Goal: Transaction & Acquisition: Purchase product/service

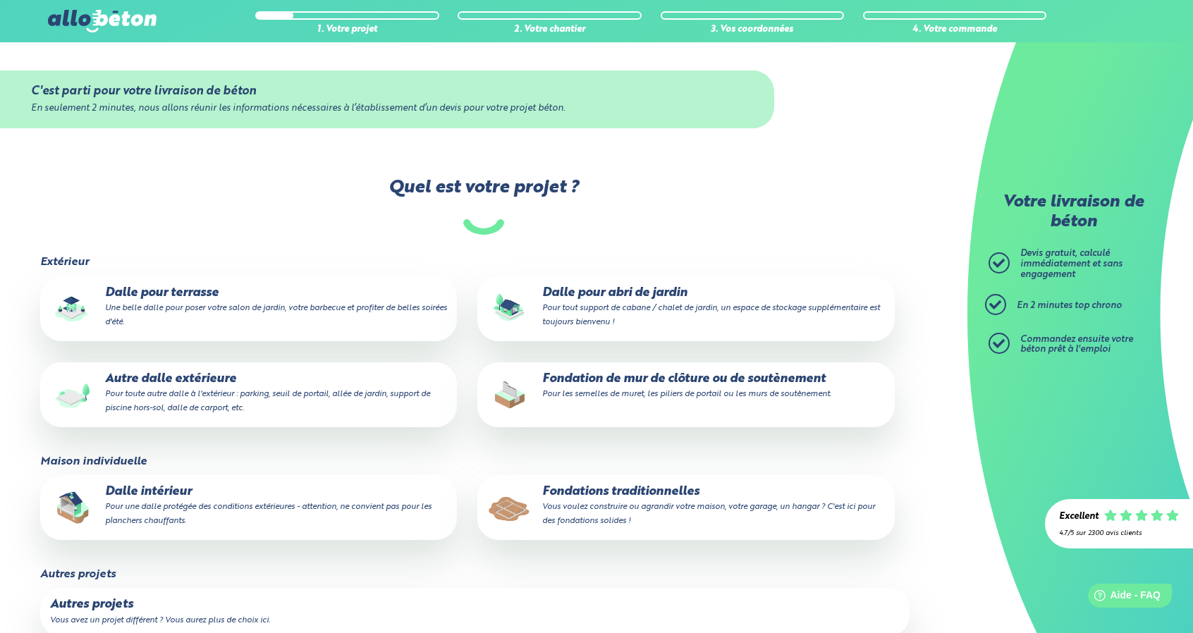
click at [646, 383] on p "Fondation de mur de clôture ou de soutènement Pour les semelles de muret, les p…" at bounding box center [685, 386] width 397 height 28
click at [0, 0] on input "Fondation de mur de clôture ou de soutènement Pour les semelles de muret, les p…" at bounding box center [0, 0] width 0 height 0
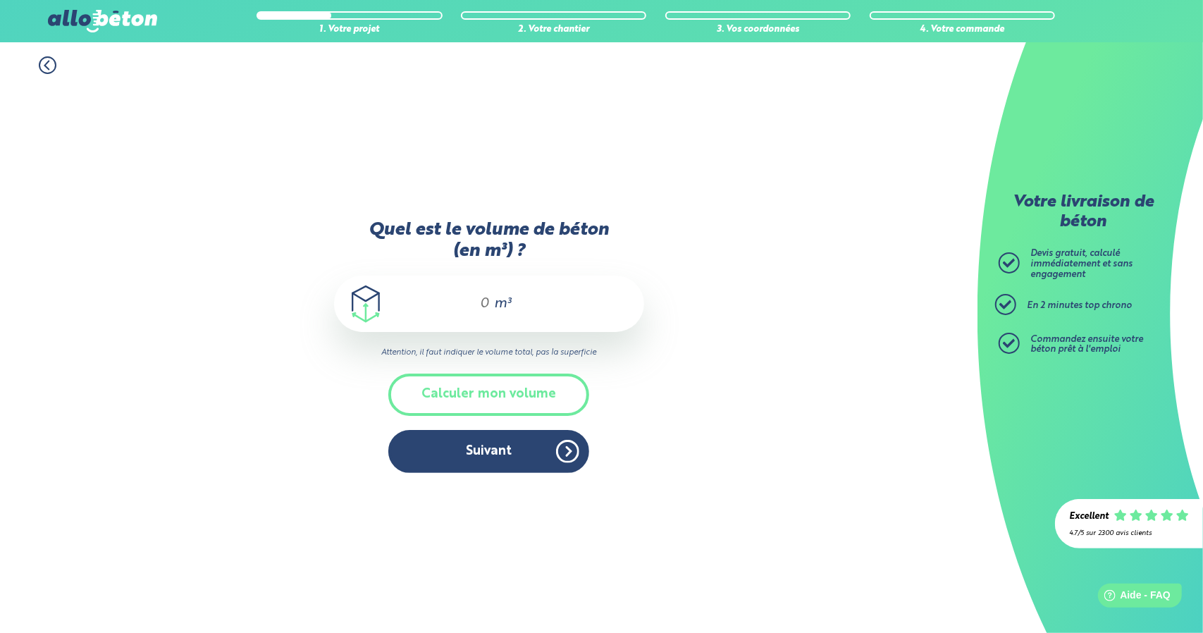
click at [493, 306] on div "m³" at bounding box center [489, 304] width 310 height 56
type input "9"
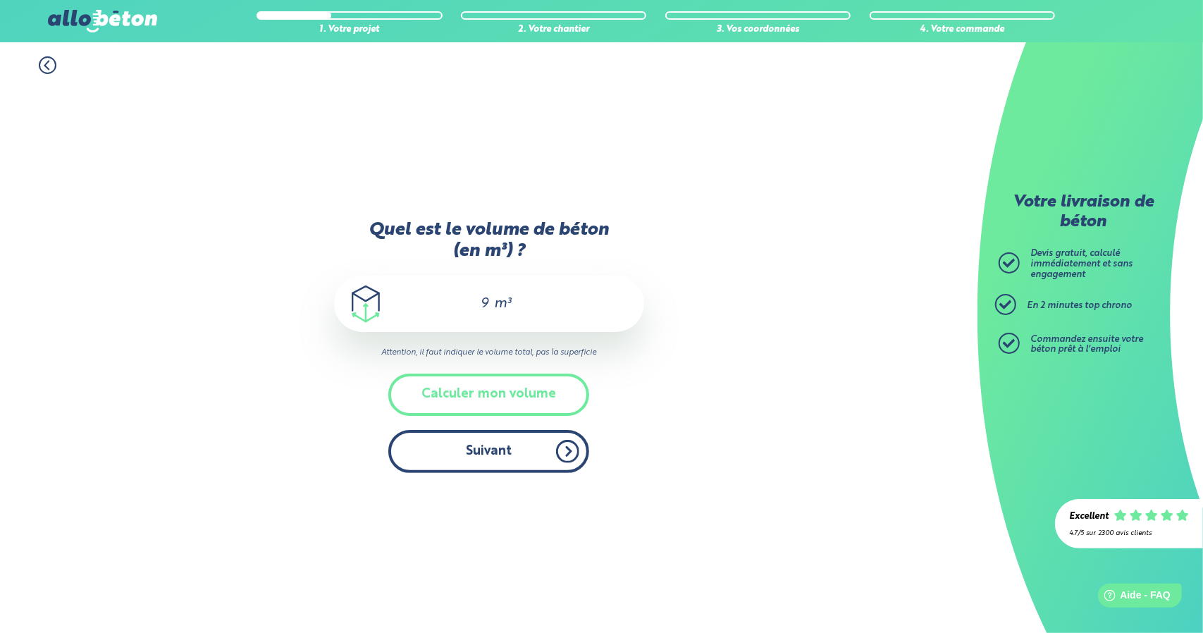
click at [526, 447] on button "Suivant" at bounding box center [488, 451] width 201 height 43
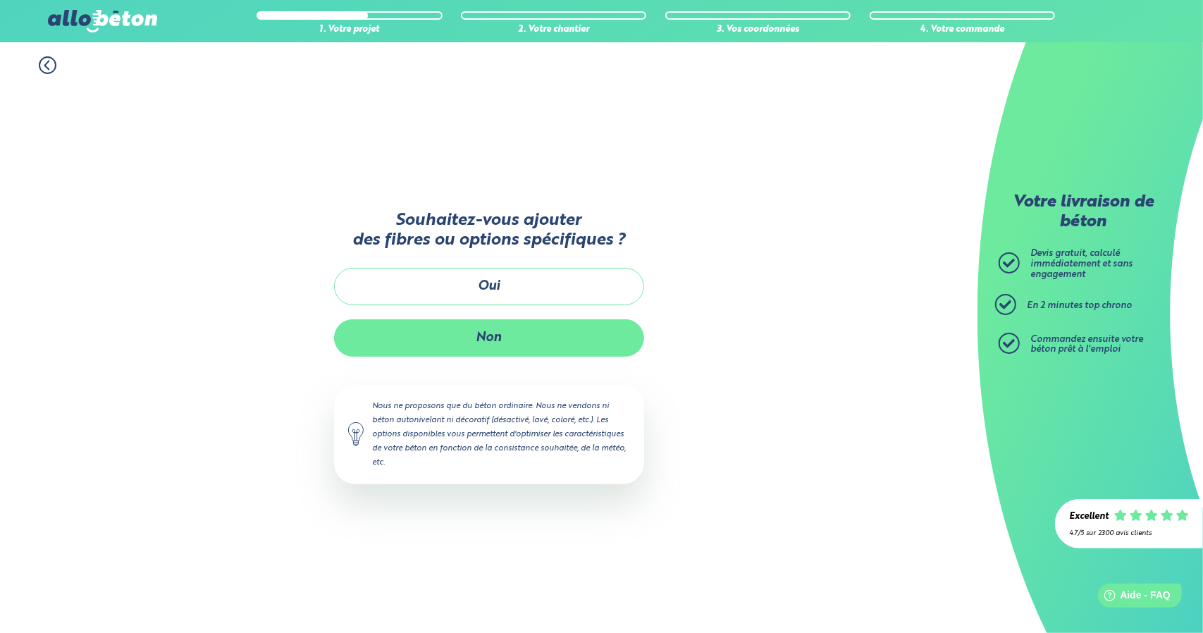
click at [519, 335] on button "Non" at bounding box center [489, 337] width 310 height 37
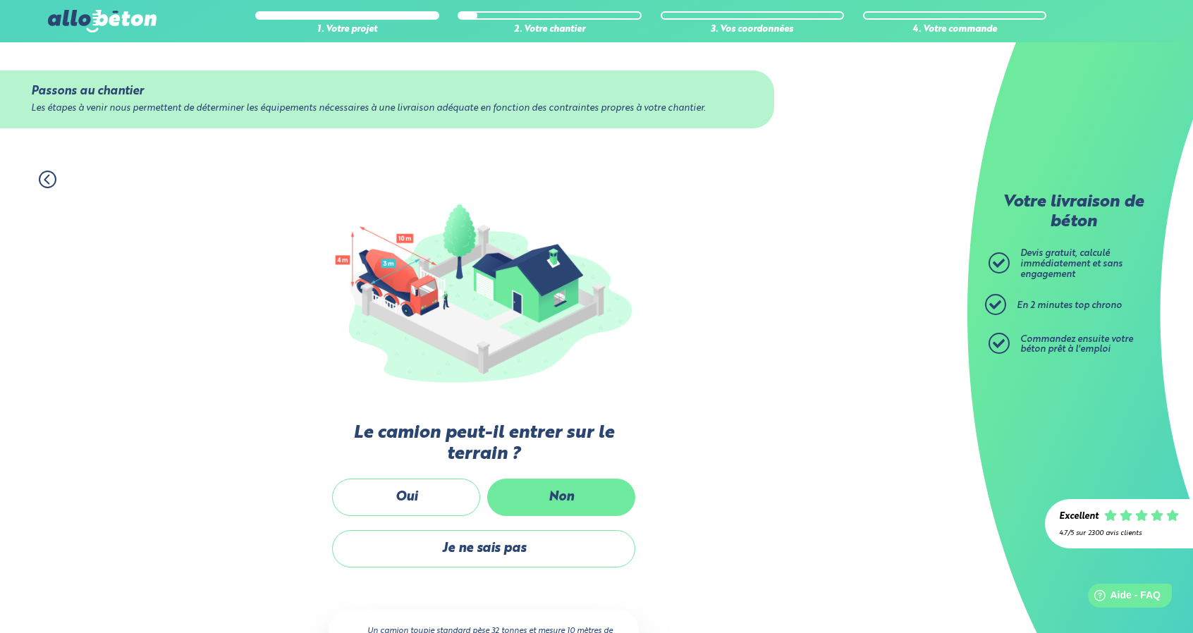
click at [565, 491] on label "Non" at bounding box center [561, 497] width 148 height 37
click at [0, 0] on input "Non" at bounding box center [0, 0] width 0 height 0
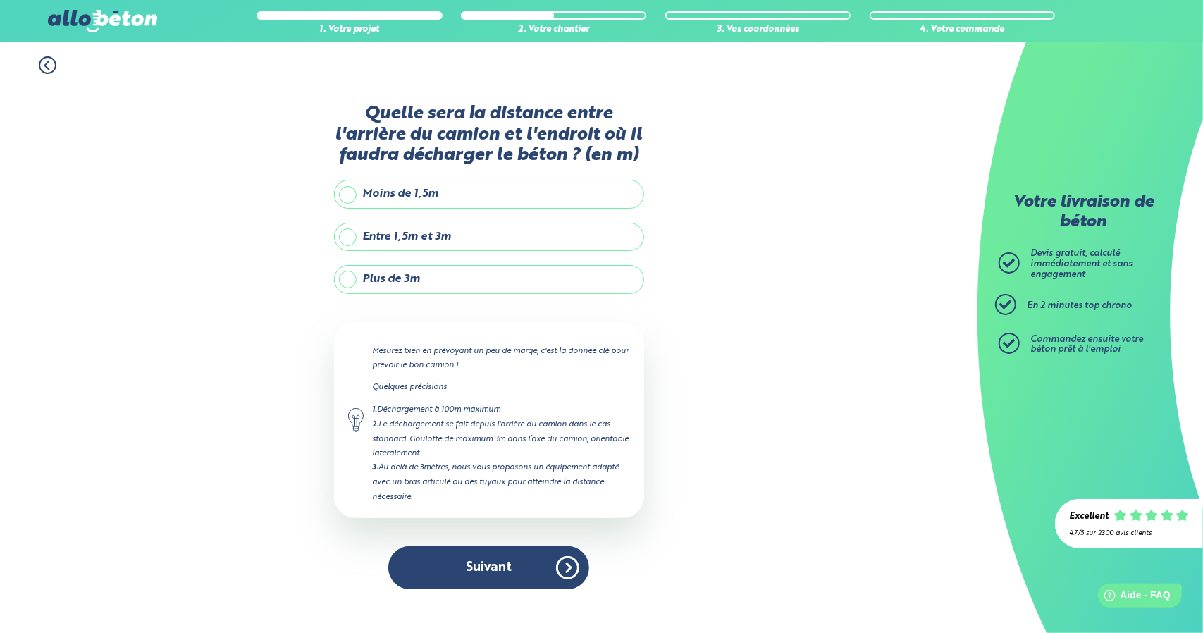
click at [357, 274] on label "Plus de 3m" at bounding box center [489, 279] width 310 height 28
click at [0, 0] on input "Plus de 3m" at bounding box center [0, 0] width 0 height 0
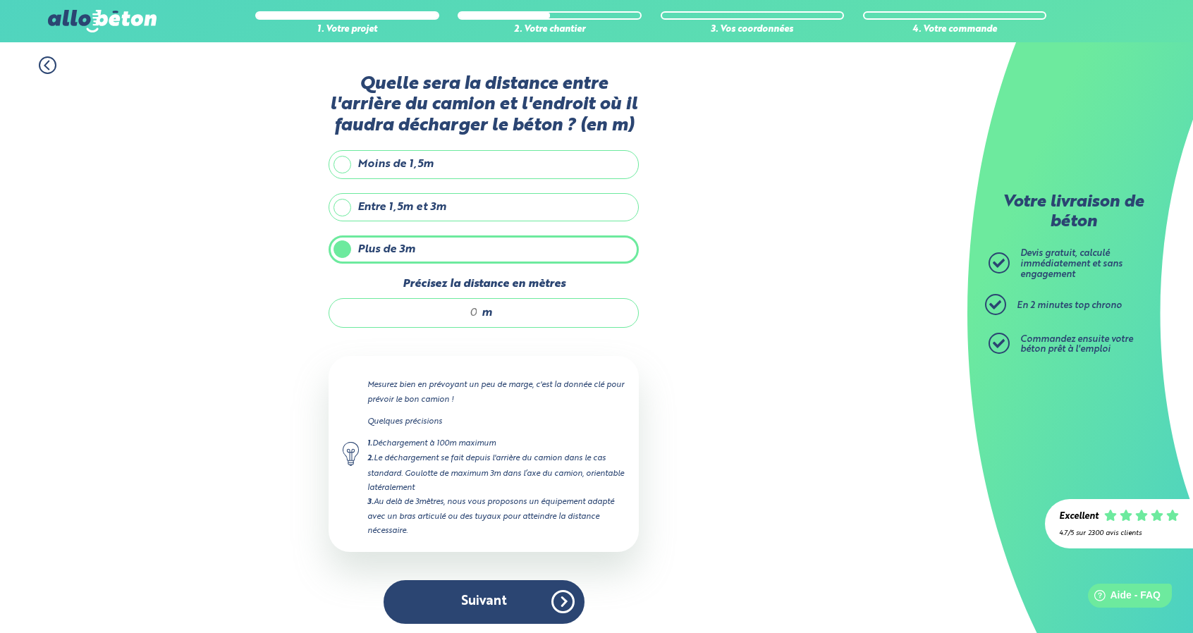
click at [475, 312] on input "Précisez la distance en mètres" at bounding box center [410, 313] width 135 height 14
type input "15"
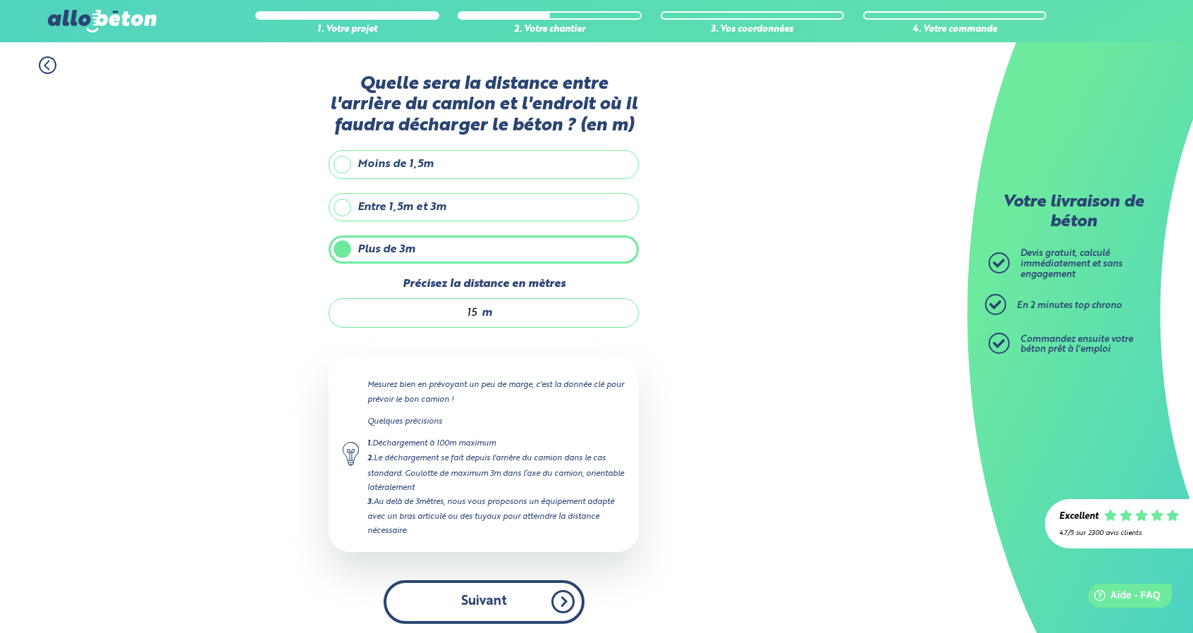
click at [543, 591] on button "Suivant" at bounding box center [483, 601] width 201 height 43
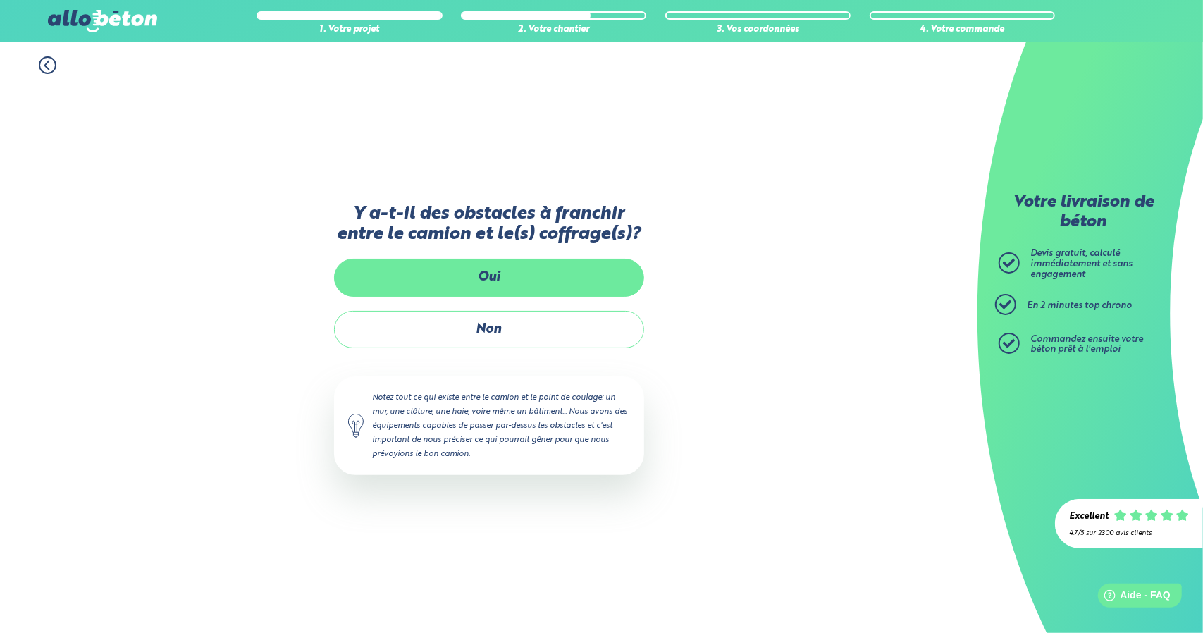
click at [509, 290] on label "Oui" at bounding box center [489, 277] width 310 height 37
click at [0, 0] on input "Oui" at bounding box center [0, 0] width 0 height 0
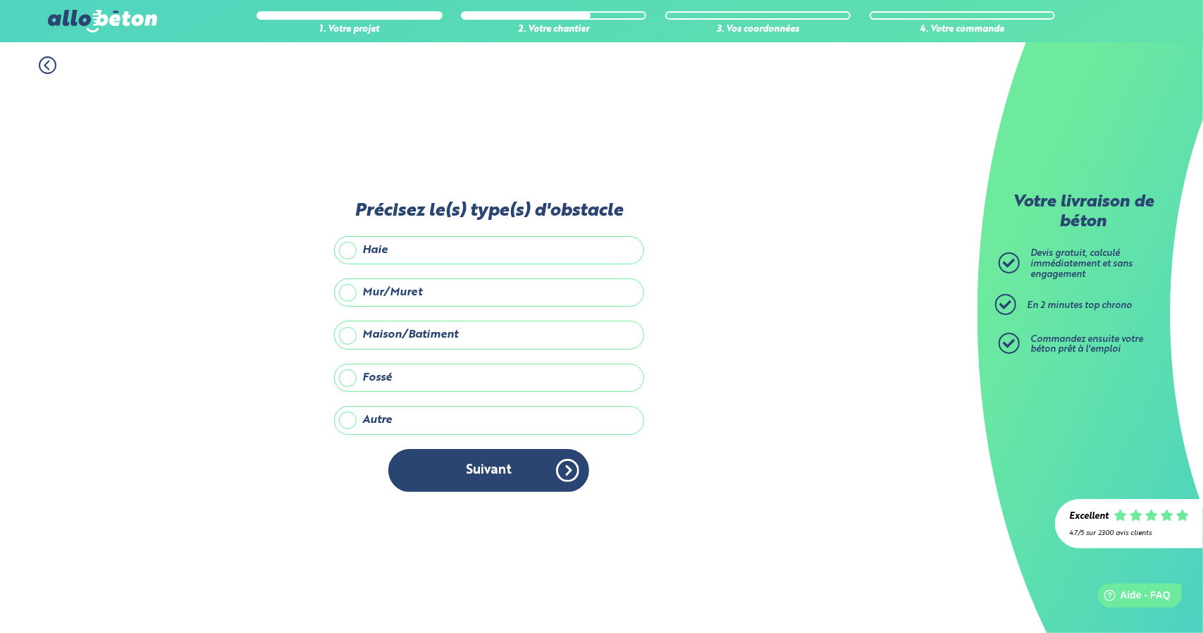
click at [368, 262] on label "Haie" at bounding box center [489, 250] width 310 height 28
click at [0, 0] on input "Haie" at bounding box center [0, 0] width 0 height 0
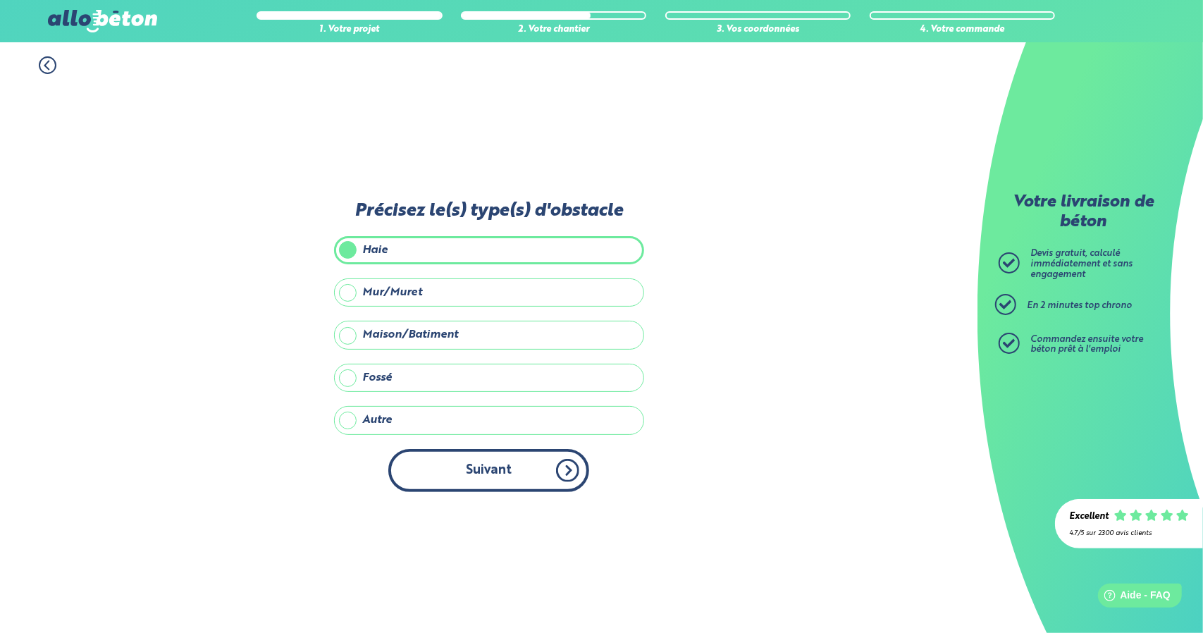
click at [555, 468] on button "Suivant" at bounding box center [488, 470] width 201 height 43
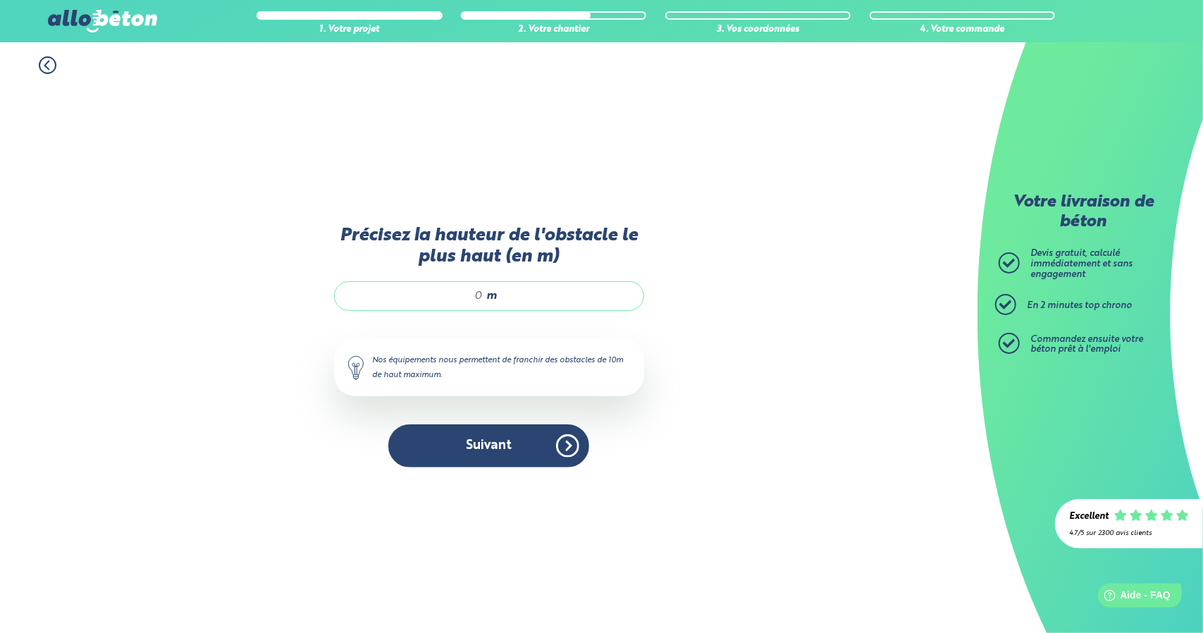
click at [486, 292] on div "m" at bounding box center [489, 296] width 310 height 30
type input "3"
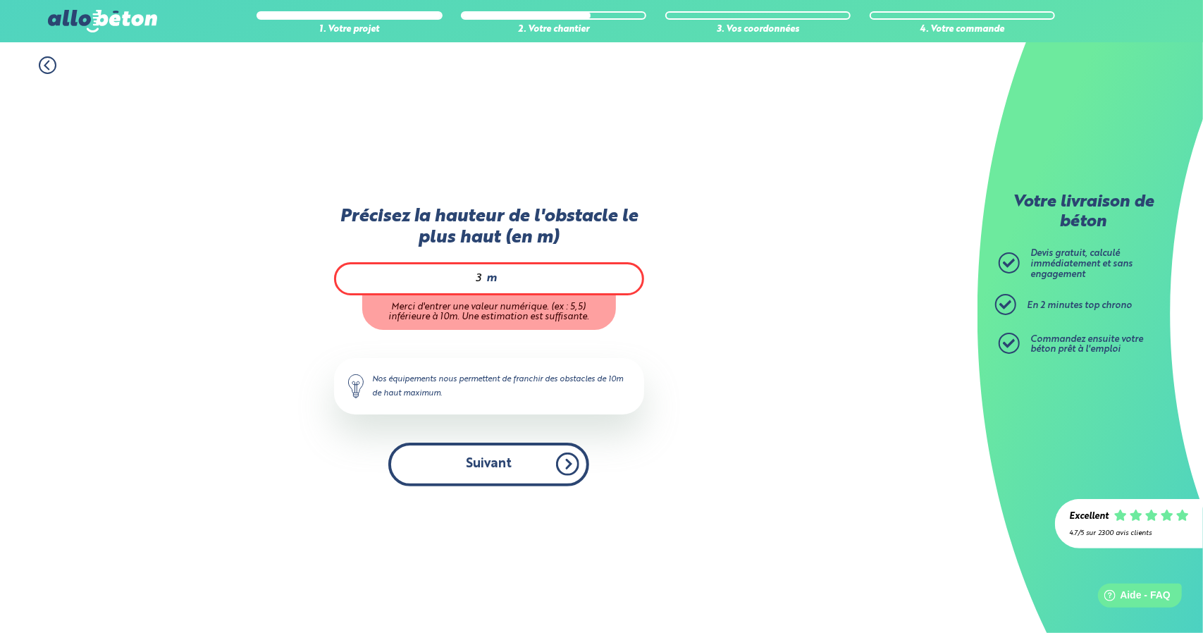
click at [490, 479] on button "Suivant" at bounding box center [488, 464] width 201 height 43
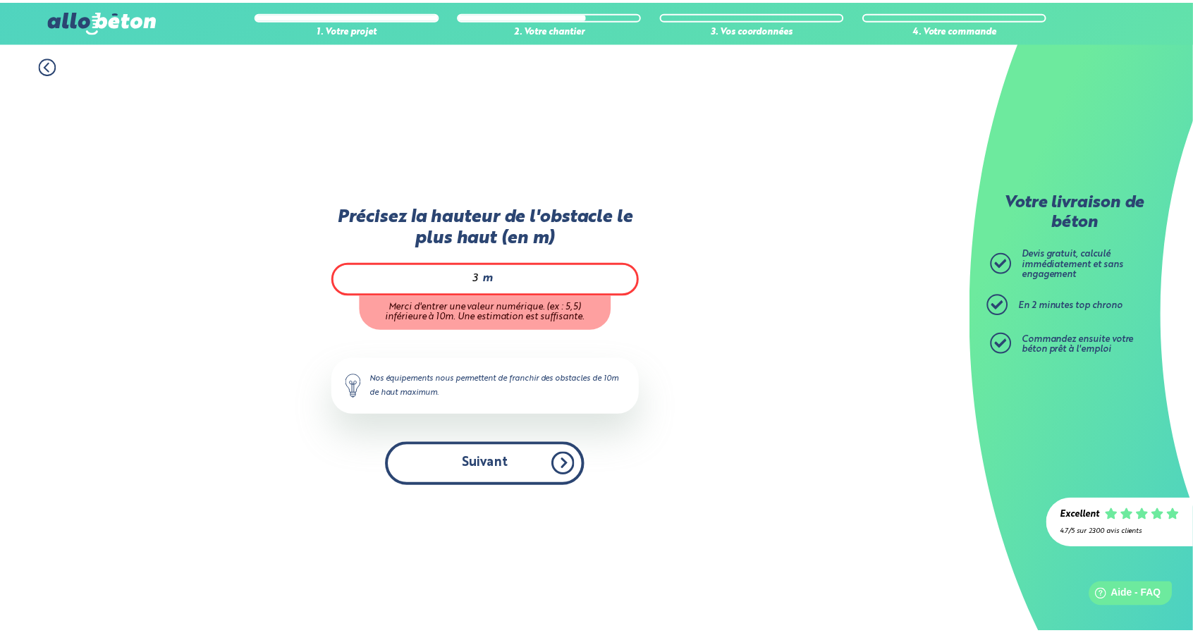
scroll to position [16, 0]
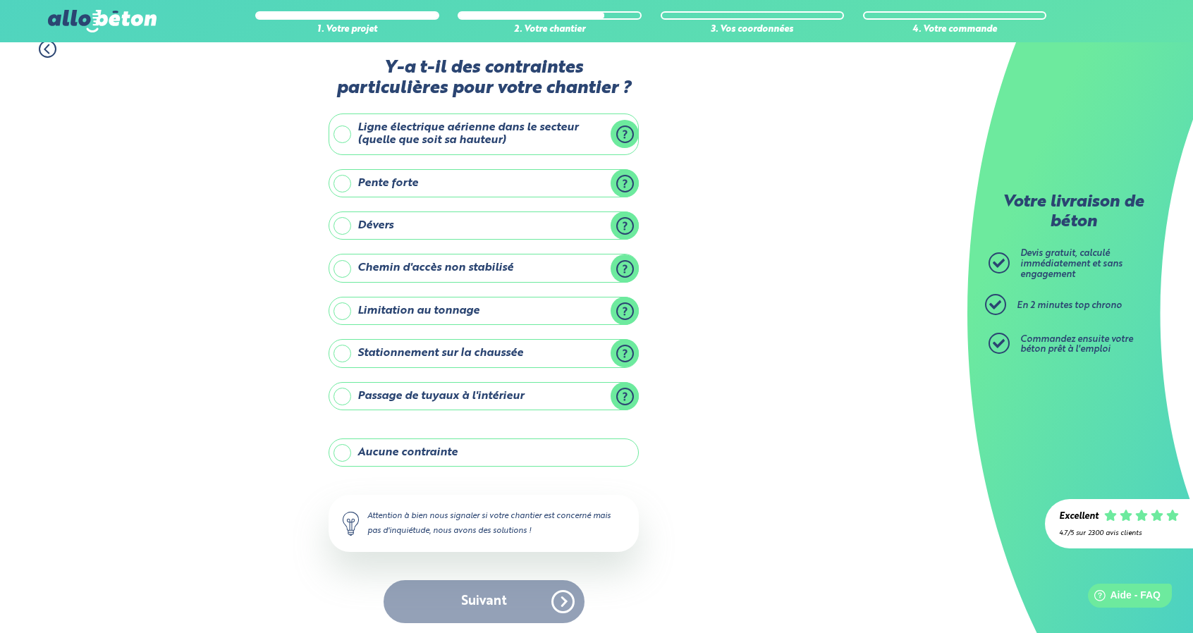
click at [541, 592] on div "Suivant" at bounding box center [483, 601] width 310 height 43
click at [344, 457] on label "Aucune contrainte" at bounding box center [483, 452] width 310 height 28
click at [0, 0] on input "Aucune contrainte" at bounding box center [0, 0] width 0 height 0
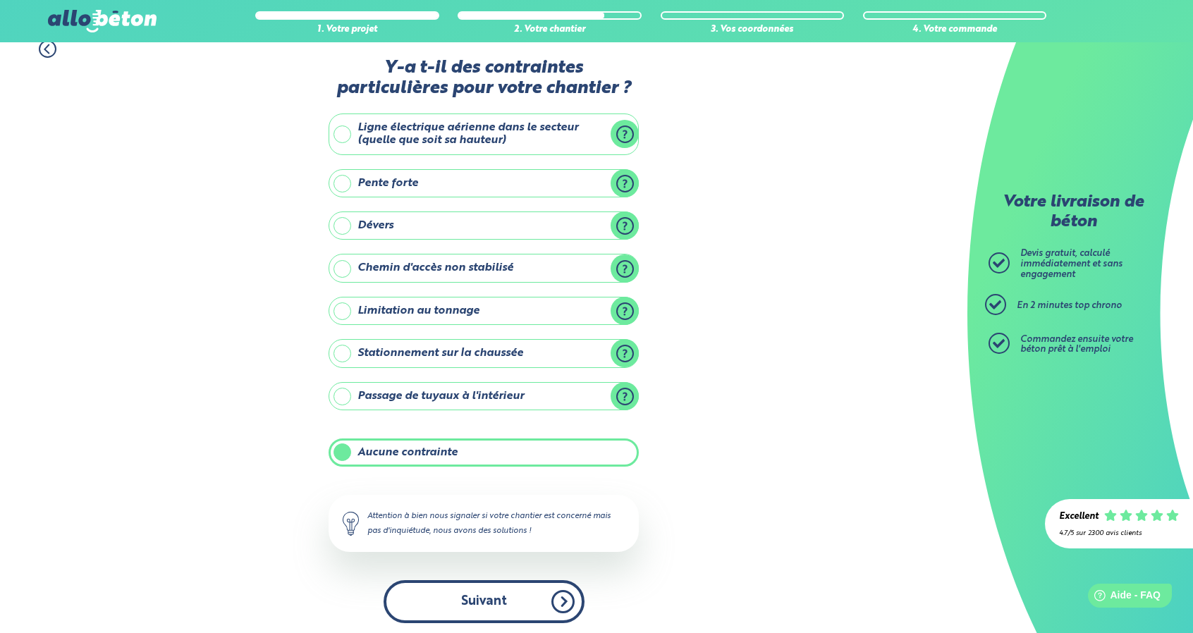
click at [481, 598] on button "Suivant" at bounding box center [483, 601] width 201 height 43
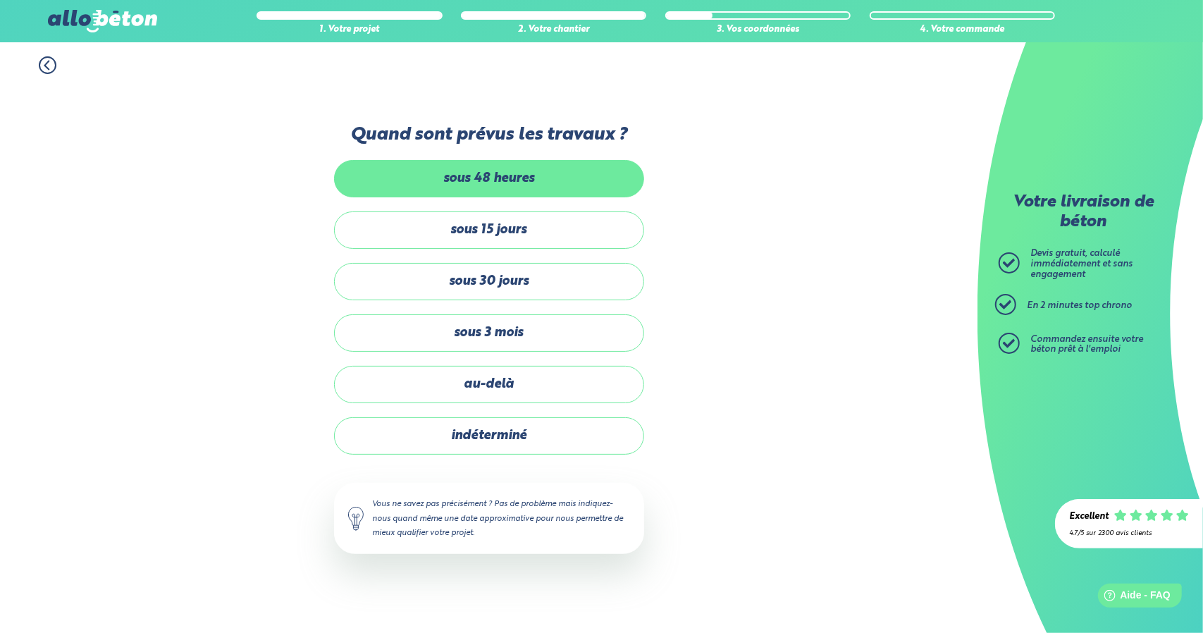
click at [569, 167] on label "sous 48 heures" at bounding box center [489, 178] width 310 height 37
click at [0, 0] on input "sous 48 heures" at bounding box center [0, 0] width 0 height 0
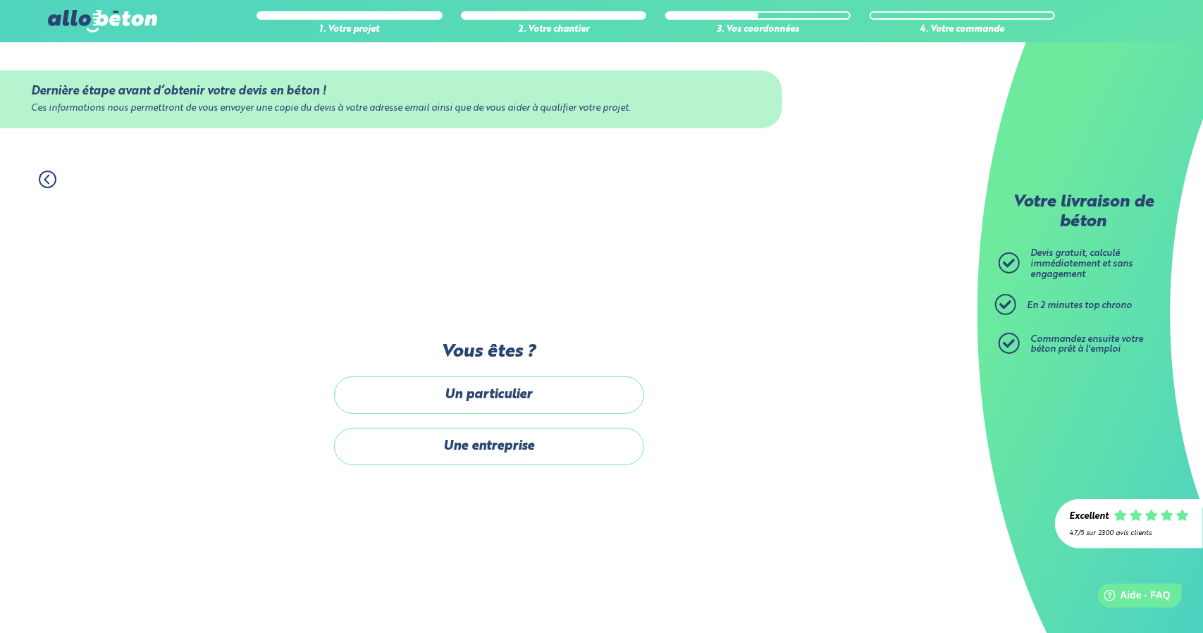
click at [569, 420] on div "Un particulier Une entreprise" at bounding box center [489, 420] width 310 height 89
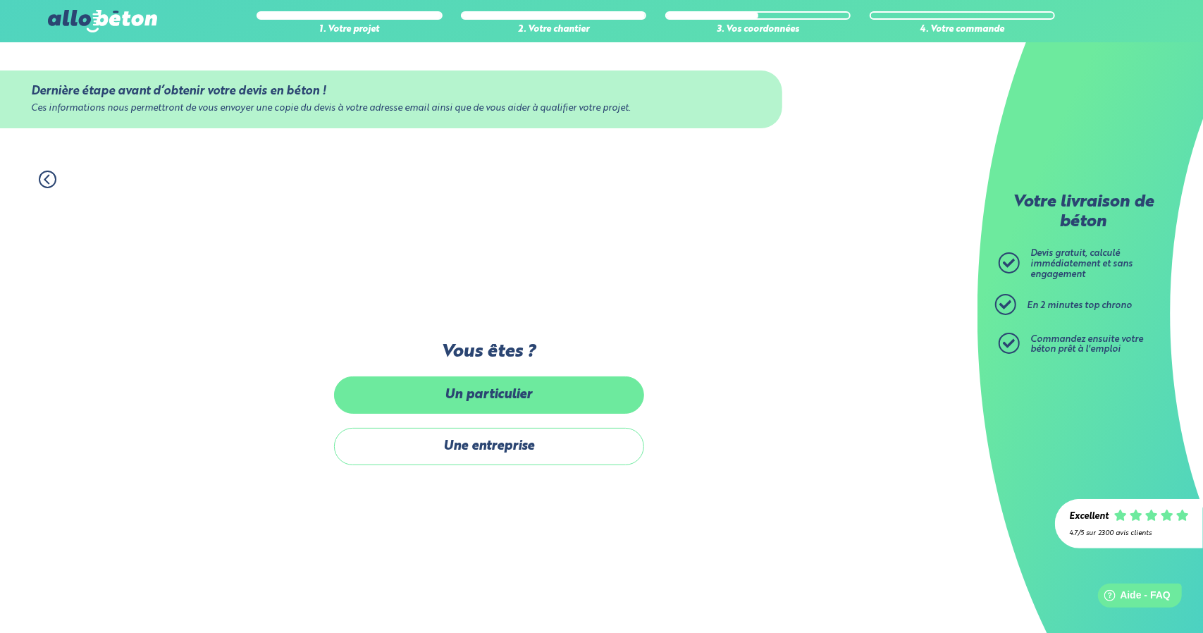
click at [572, 398] on label "Un particulier" at bounding box center [489, 394] width 310 height 37
click at [0, 0] on input "Un particulier" at bounding box center [0, 0] width 0 height 0
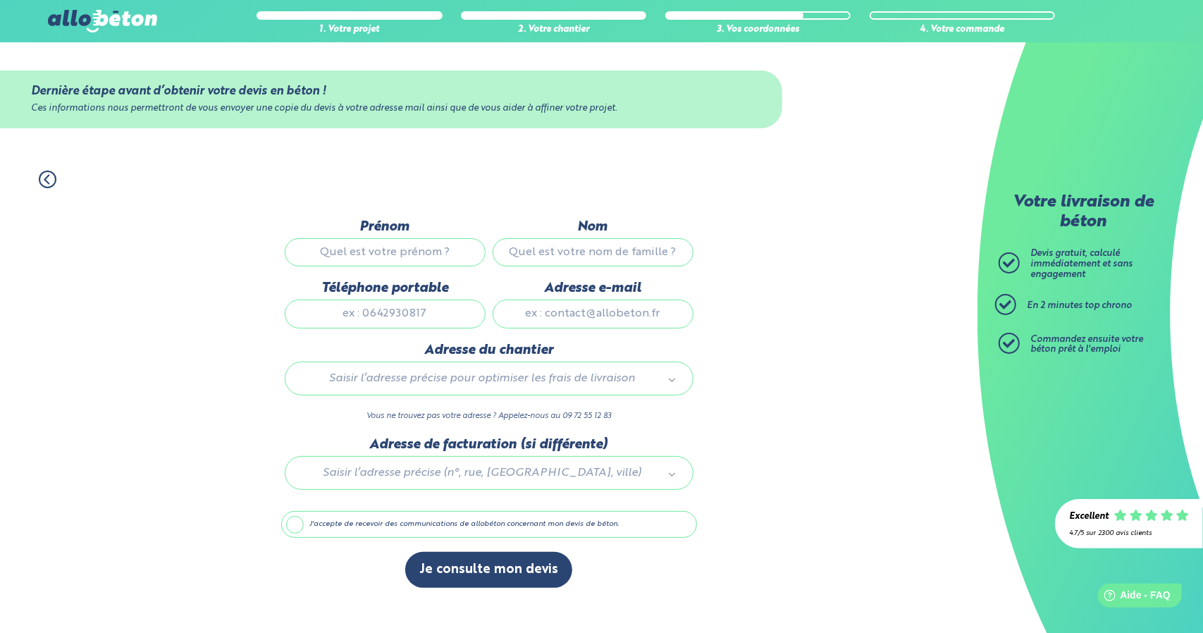
click at [395, 253] on input "Prénom" at bounding box center [385, 252] width 201 height 28
type input "aurelien"
type input "ferrapie"
type input "0663200520"
type input "aurelienferrap@yahoo.fr"
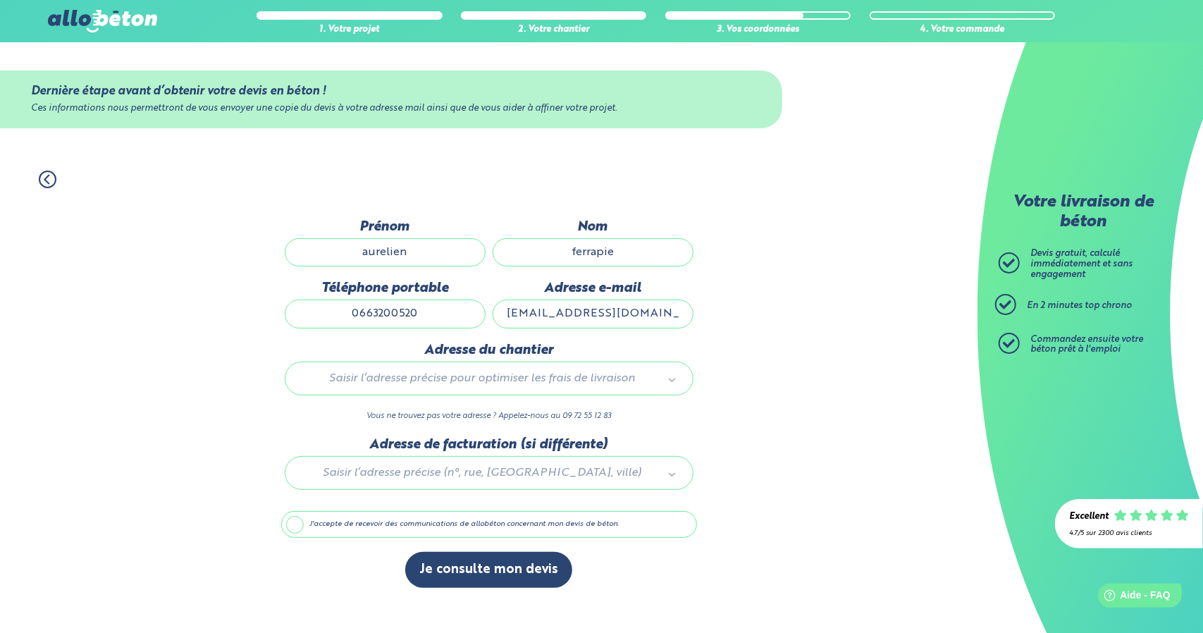
type input "Route de Saint-Sorlin 232"
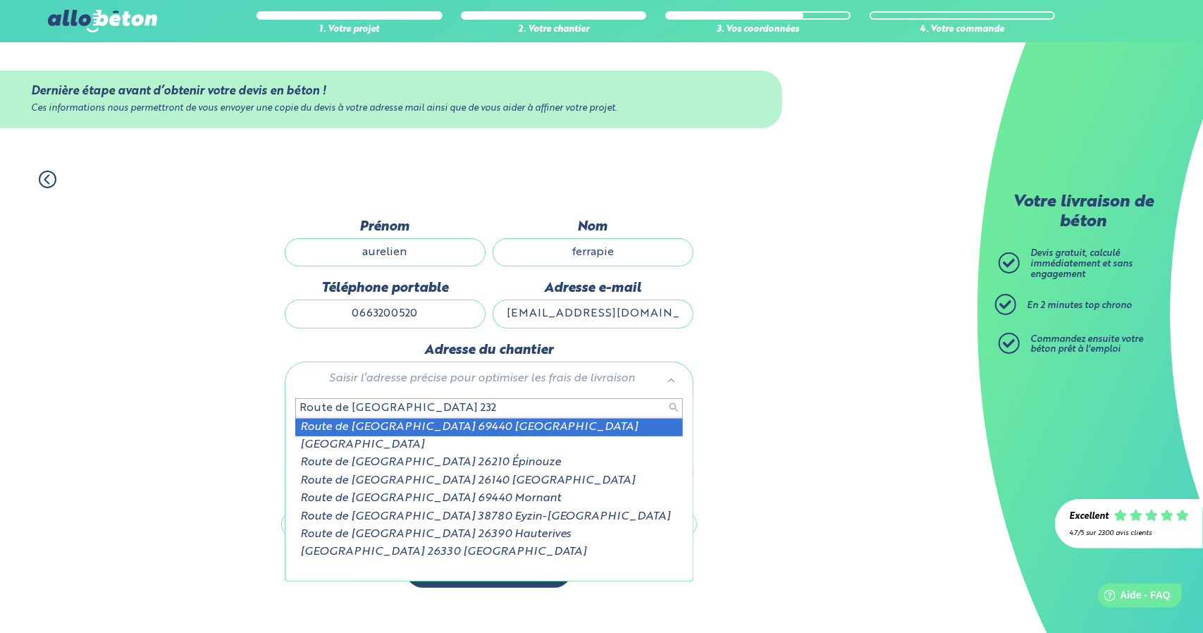
click at [441, 394] on div "Route de Saint-Sorlin 232 Route de Saint-Sorlin 69440 Chabanière Route de Saint…" at bounding box center [489, 486] width 409 height 190
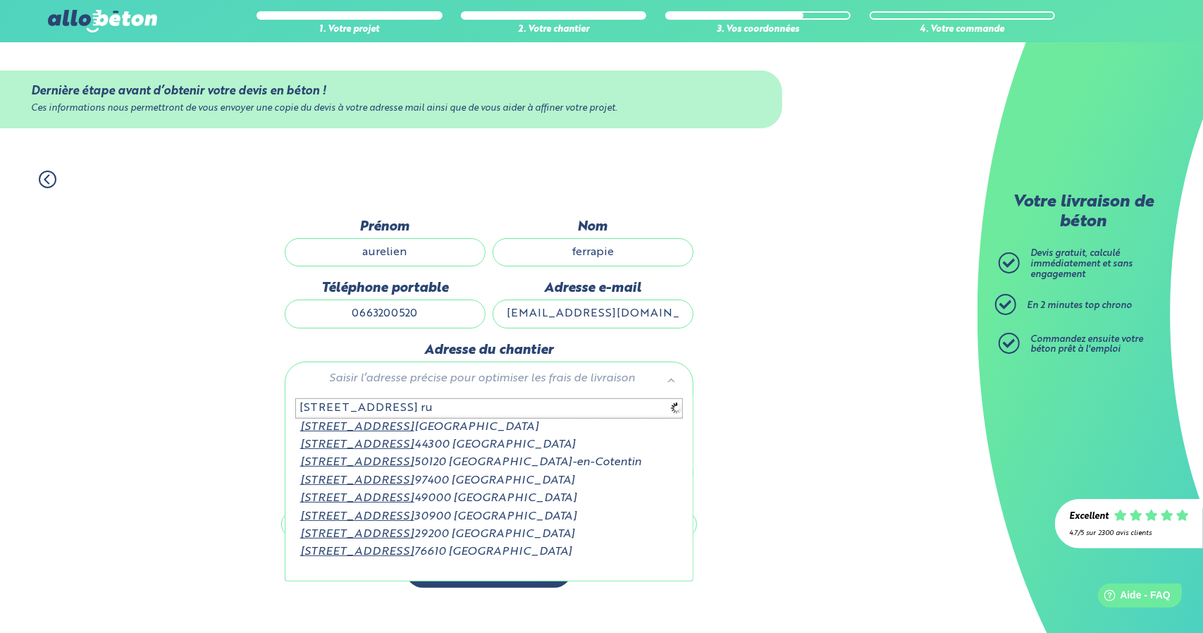
type input "15 rue des genêts ruy"
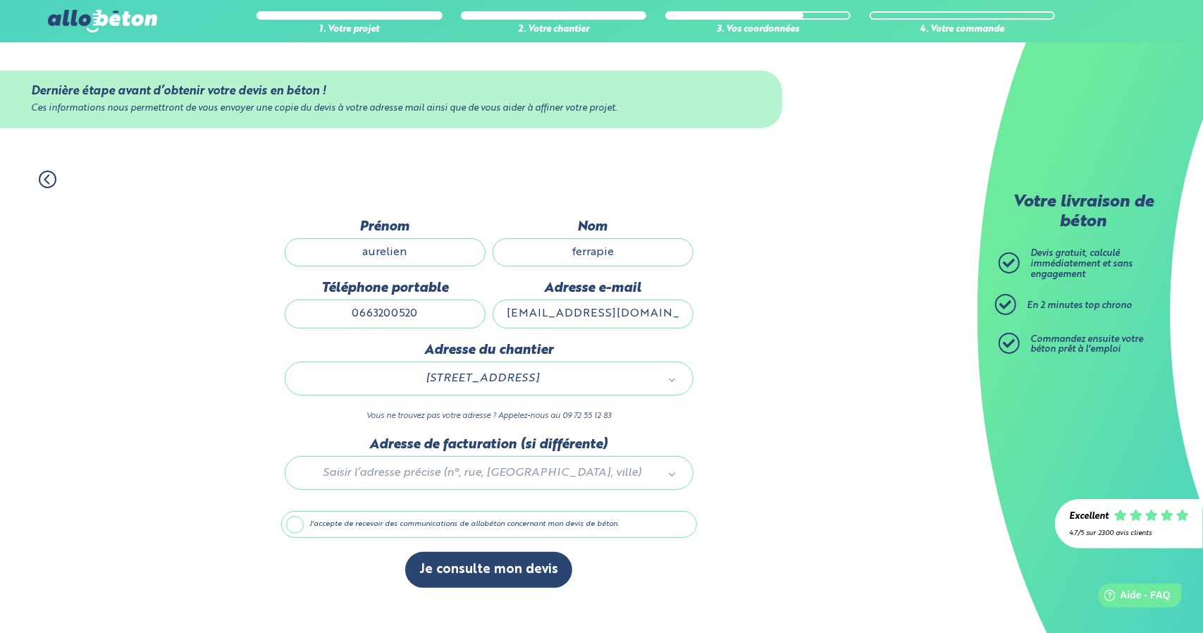
click at [519, 469] on div at bounding box center [489, 470] width 416 height 67
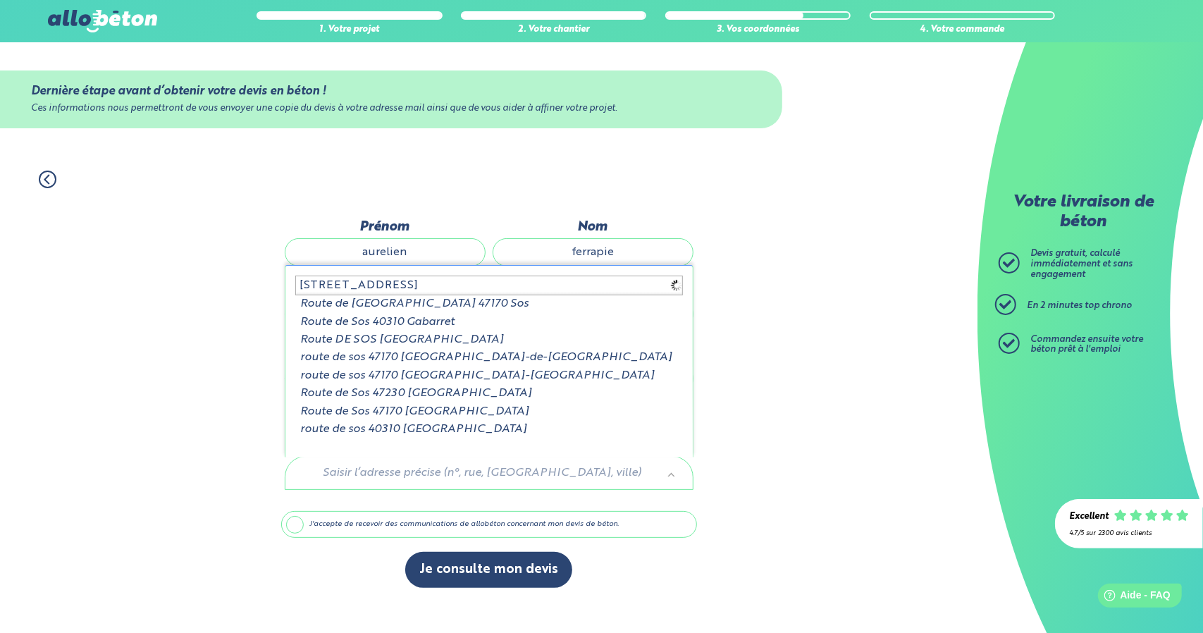
type input "232 route de saint sorlin"
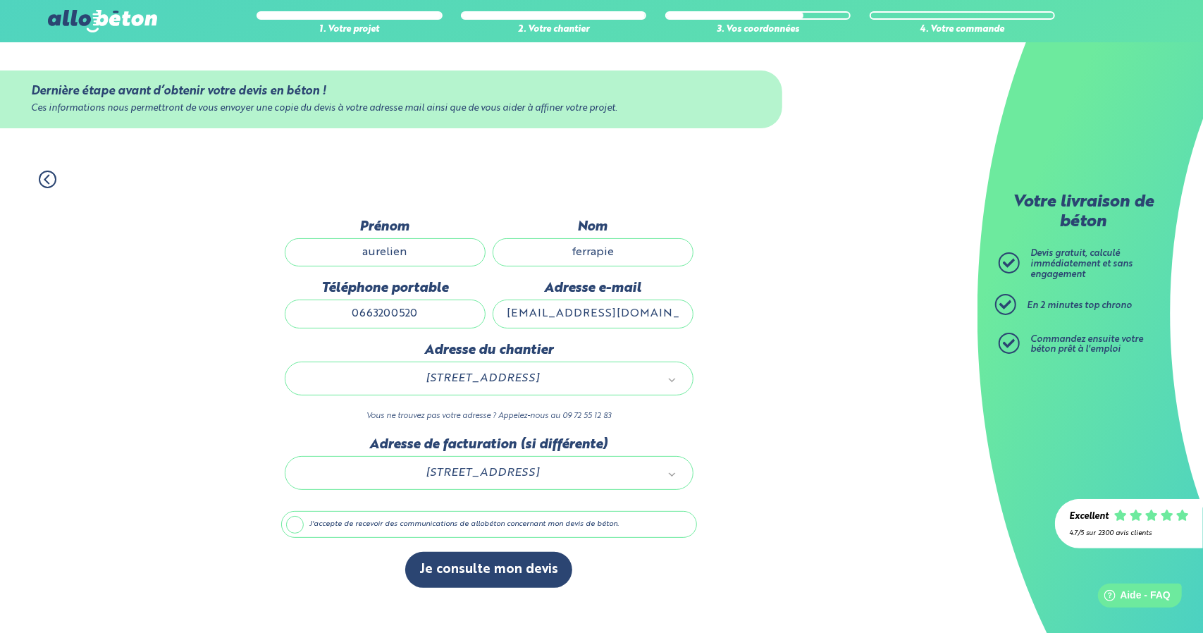
click at [334, 528] on label "J'accepte de recevoir des communications de allobéton concernant mon devis de b…" at bounding box center [489, 524] width 416 height 27
click at [0, 0] on input "J'accepte de recevoir des communications de allobéton concernant mon devis de b…" at bounding box center [0, 0] width 0 height 0
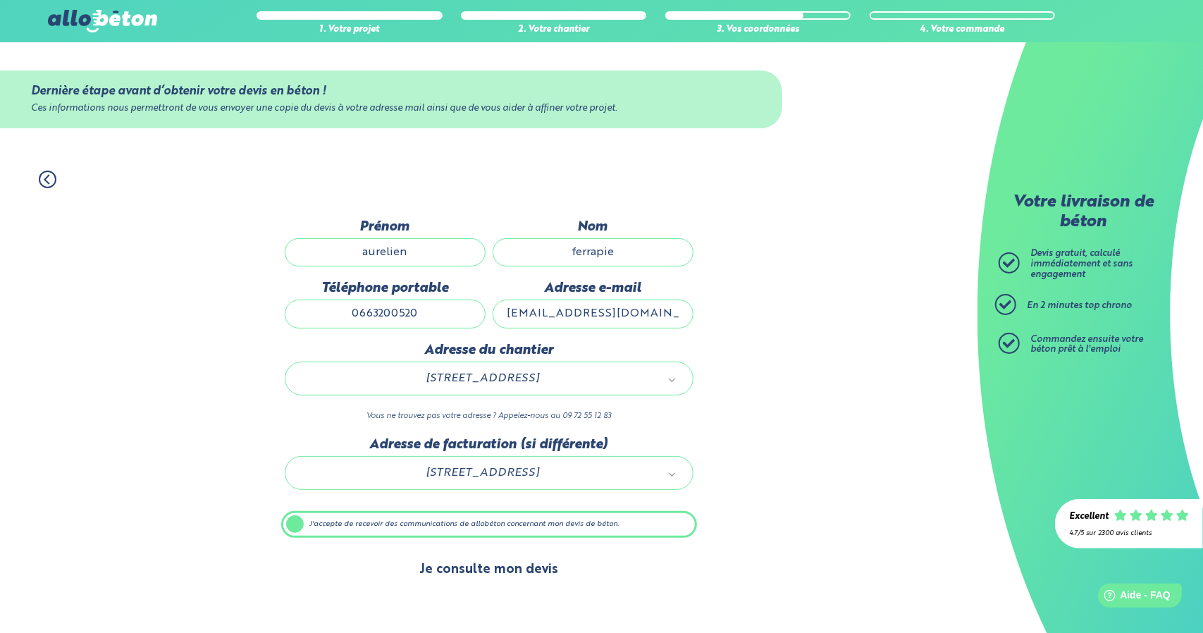
click at [508, 572] on button "Je consulte mon devis" at bounding box center [488, 570] width 167 height 36
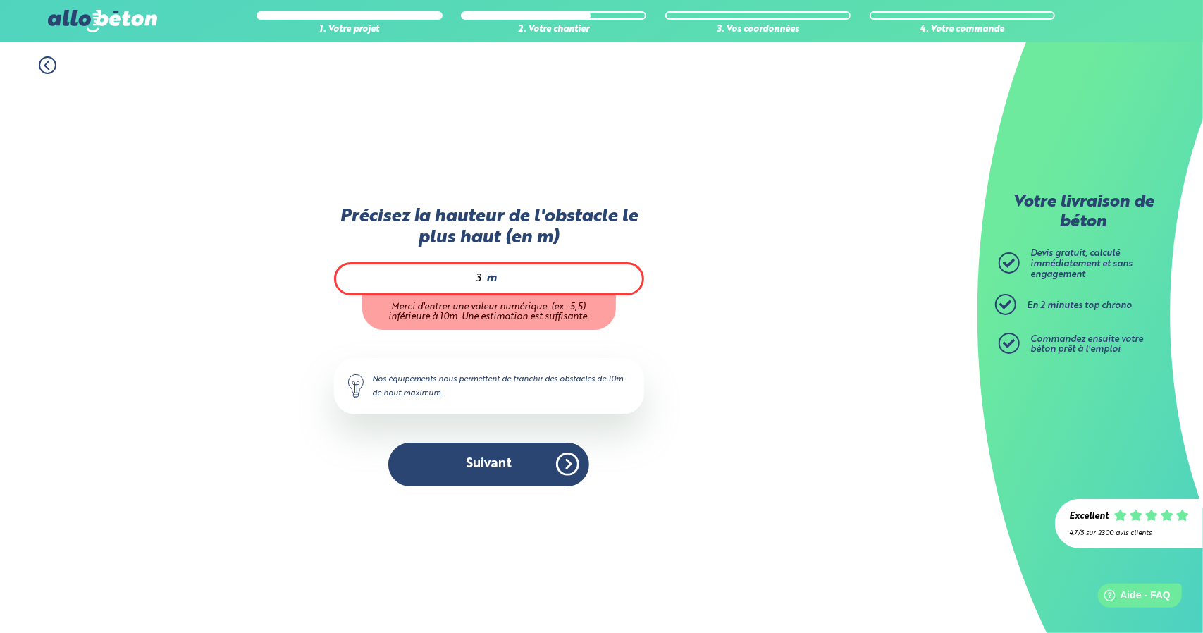
click at [486, 276] on div "3 m" at bounding box center [489, 278] width 310 height 32
type input "3"
click button "Je consulte mon devis" at bounding box center [0, 0] width 0 height 0
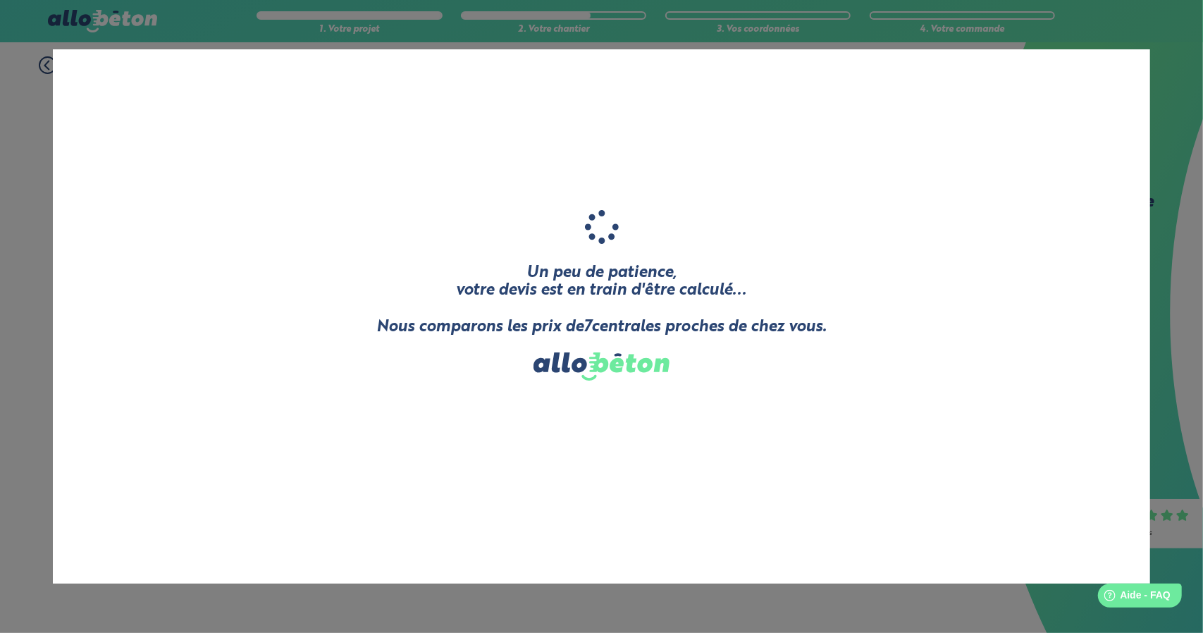
click at [467, 436] on div "Un peu de patience, votre devis est en train d'être calculé... Nous comparons l…" at bounding box center [601, 316] width 450 height 491
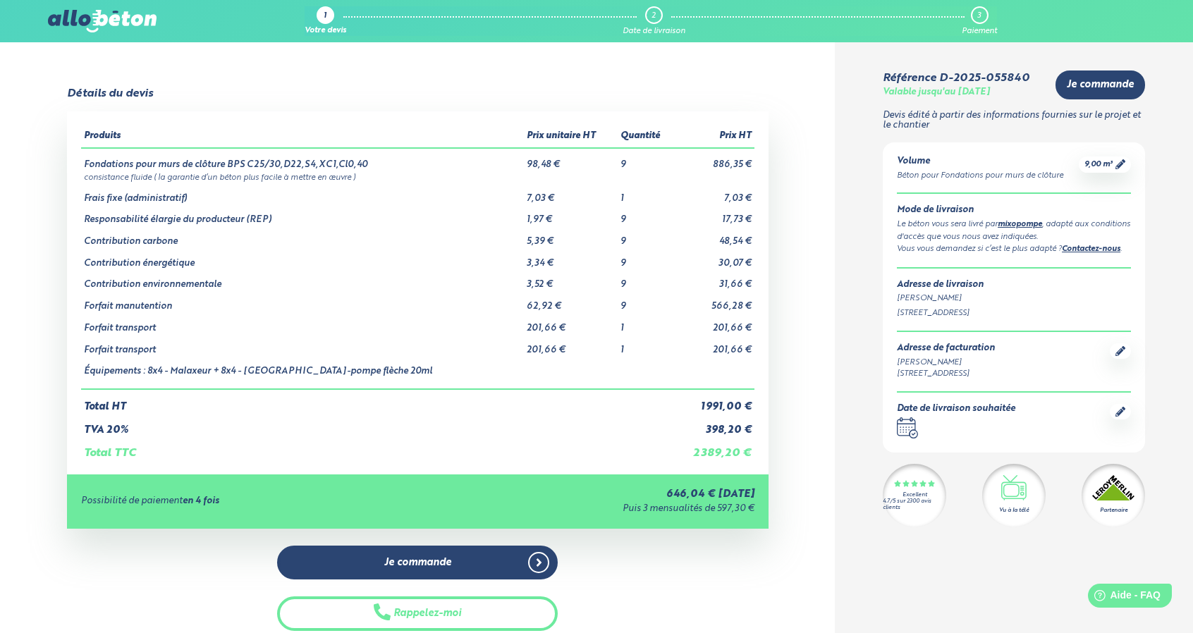
click at [1109, 414] on div "Date de livraison souhaitée .calendar-icon { fill: none; stroke: #2b4572; strok…" at bounding box center [1014, 421] width 234 height 35
click at [1115, 411] on icon at bounding box center [1120, 412] width 10 height 10
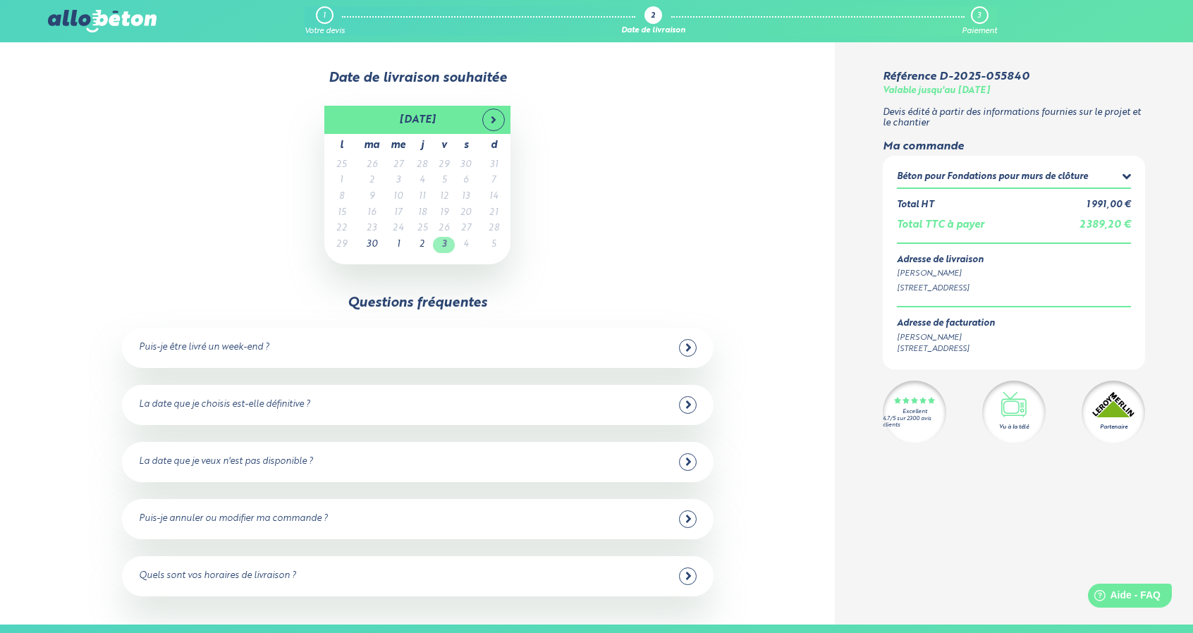
click at [448, 245] on td "3" at bounding box center [444, 245] width 22 height 16
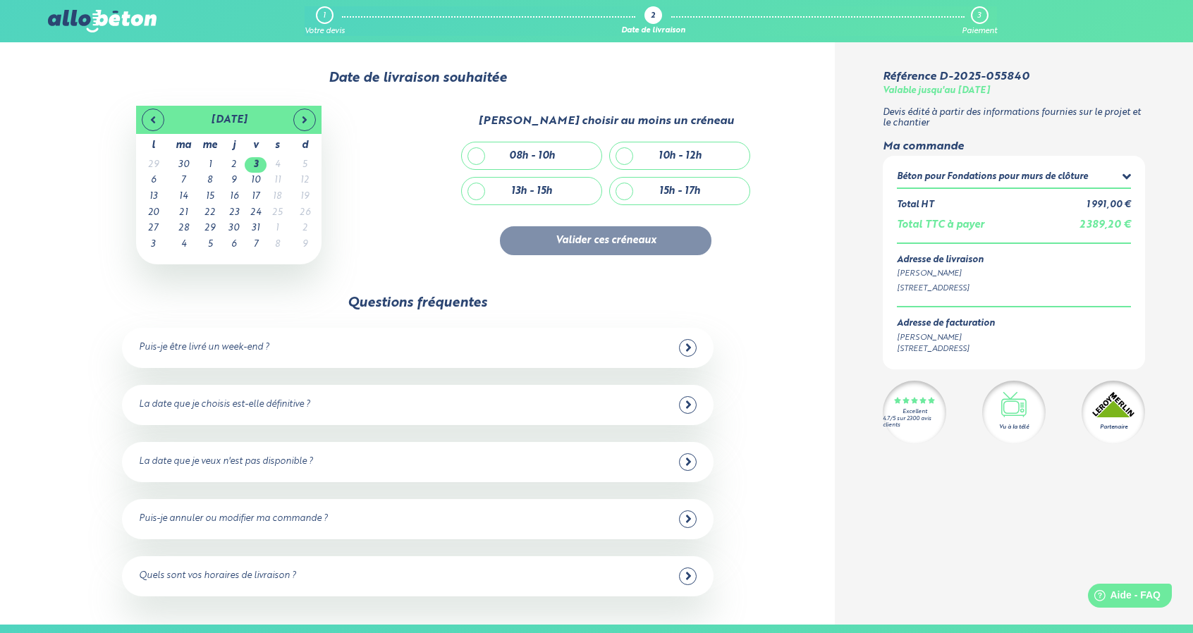
click at [627, 159] on div "10h - 12h" at bounding box center [680, 155] width 140 height 27
checkbox input "true"
click at [587, 228] on button "Valider ces créneaux" at bounding box center [605, 240] width 211 height 29
click at [694, 255] on div "03/10/2025 octobre 2025 l ma me j v s d 29 30 1 2 3 4 5 6 7 8 9 10 11 12 13 14 …" at bounding box center [417, 185] width 739 height 164
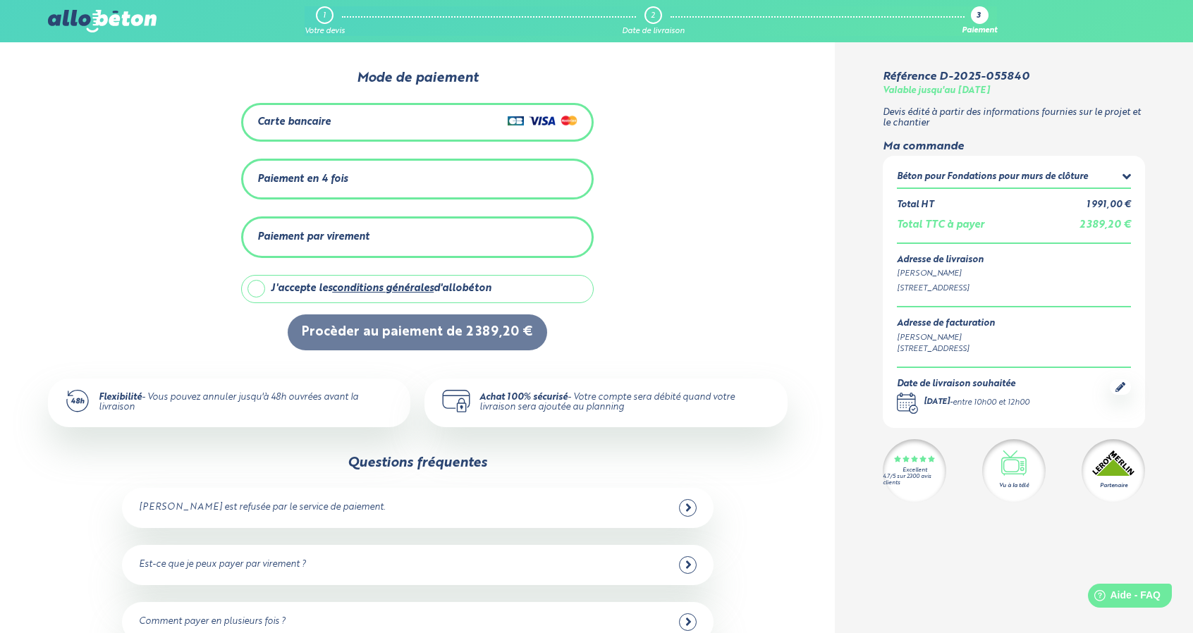
click at [1114, 388] on div at bounding box center [1119, 387] width 21 height 16
click at [1123, 383] on icon at bounding box center [1120, 387] width 10 height 10
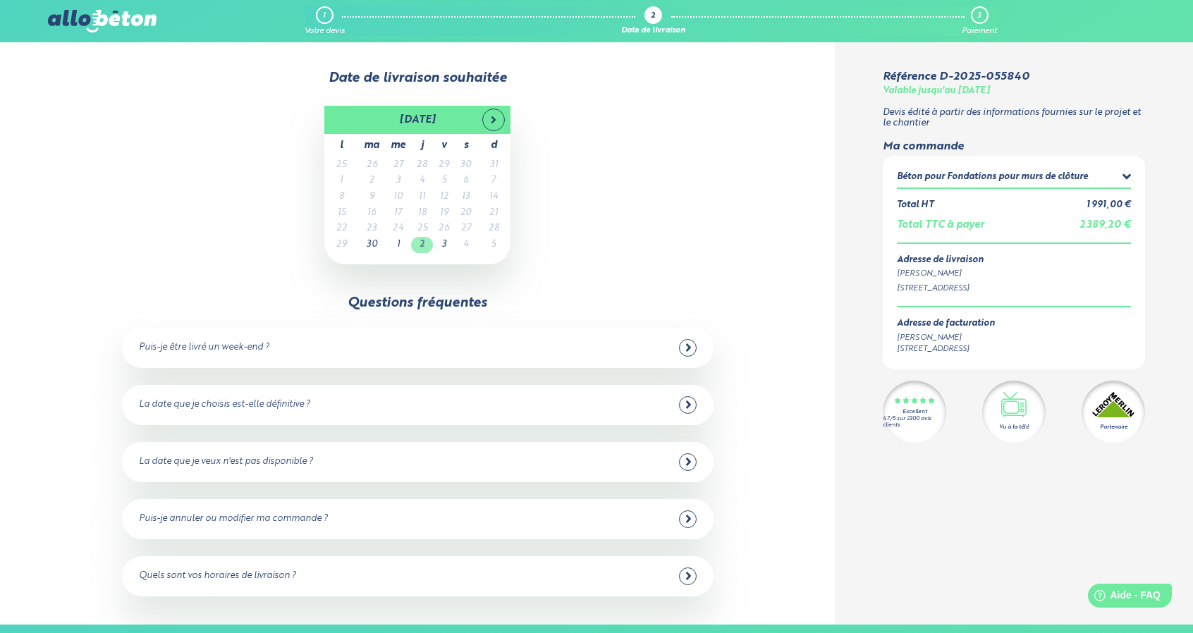
click at [424, 240] on td "2" at bounding box center [422, 245] width 22 height 16
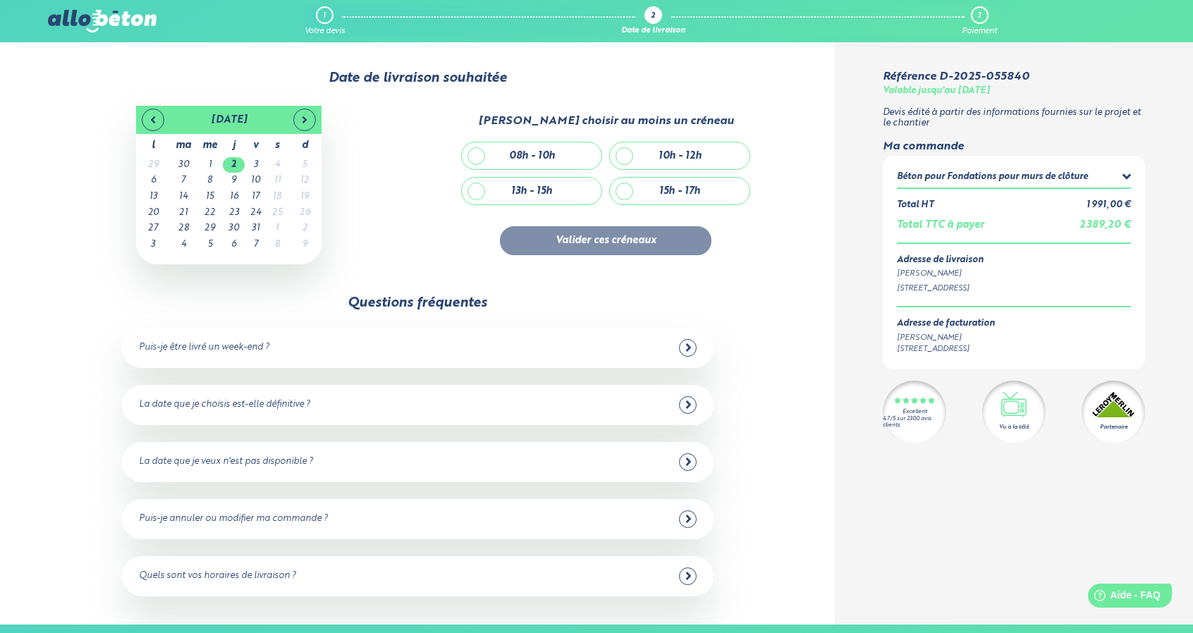
click at [702, 164] on div "10h - 12h" at bounding box center [680, 155] width 140 height 27
click at [705, 149] on div "10h - 12h" at bounding box center [680, 155] width 140 height 27
checkbox input "false"
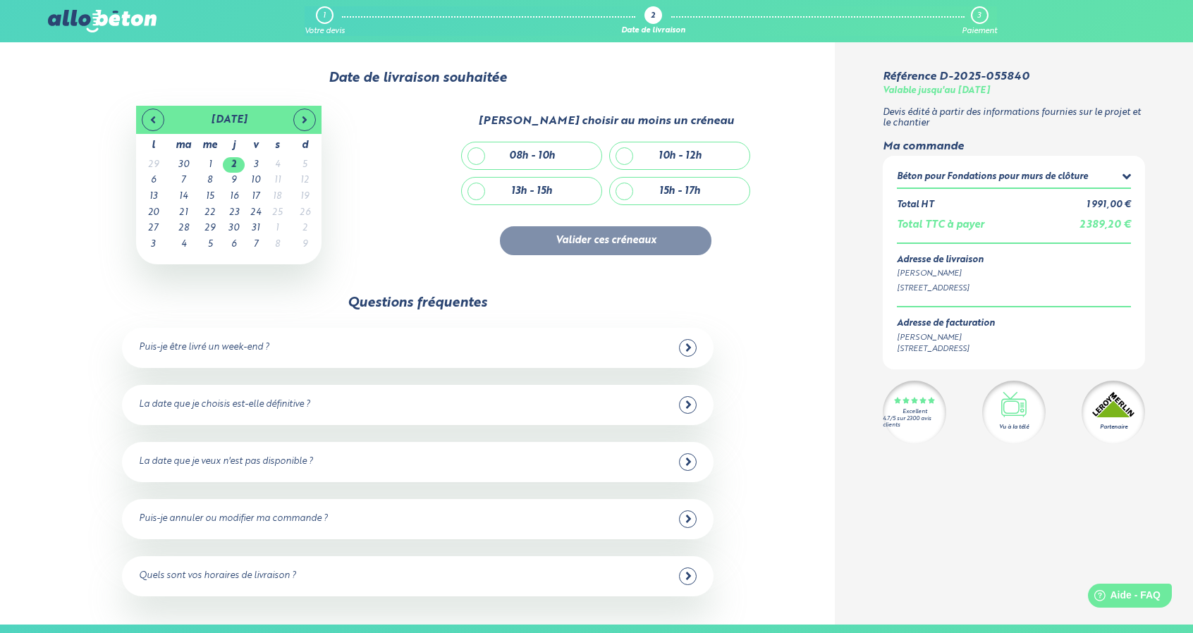
click at [488, 192] on div "13h - 15h" at bounding box center [532, 191] width 140 height 27
checkbox input "true"
click at [544, 240] on button "Valider ces créneaux" at bounding box center [605, 240] width 211 height 29
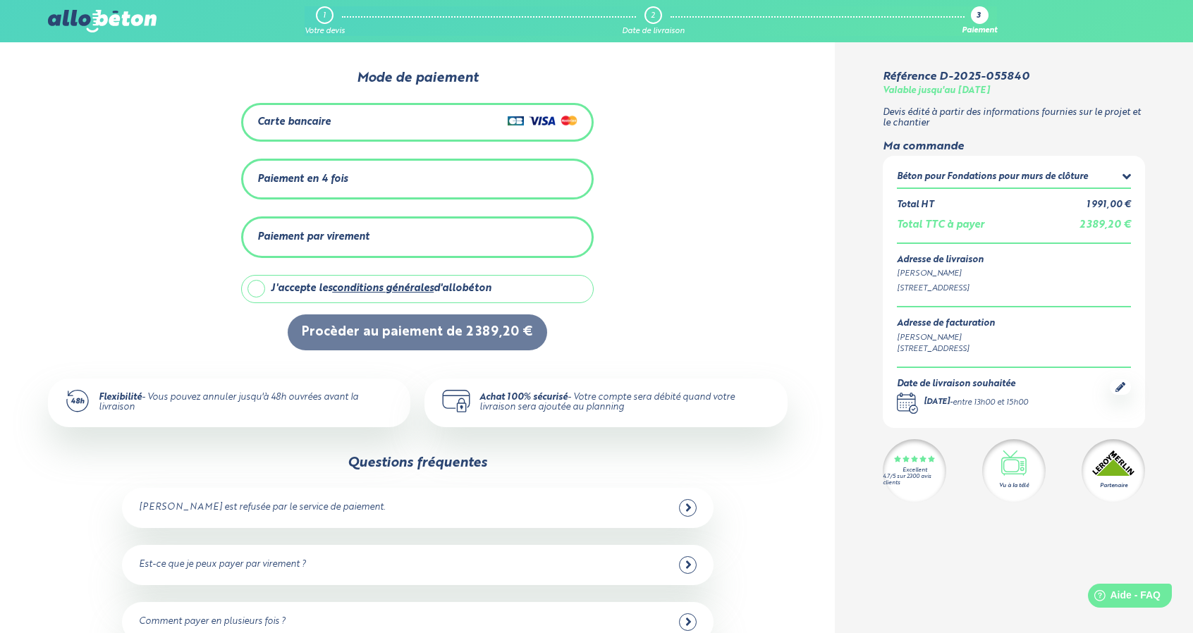
click at [328, 13] on div "1" at bounding box center [325, 15] width 18 height 18
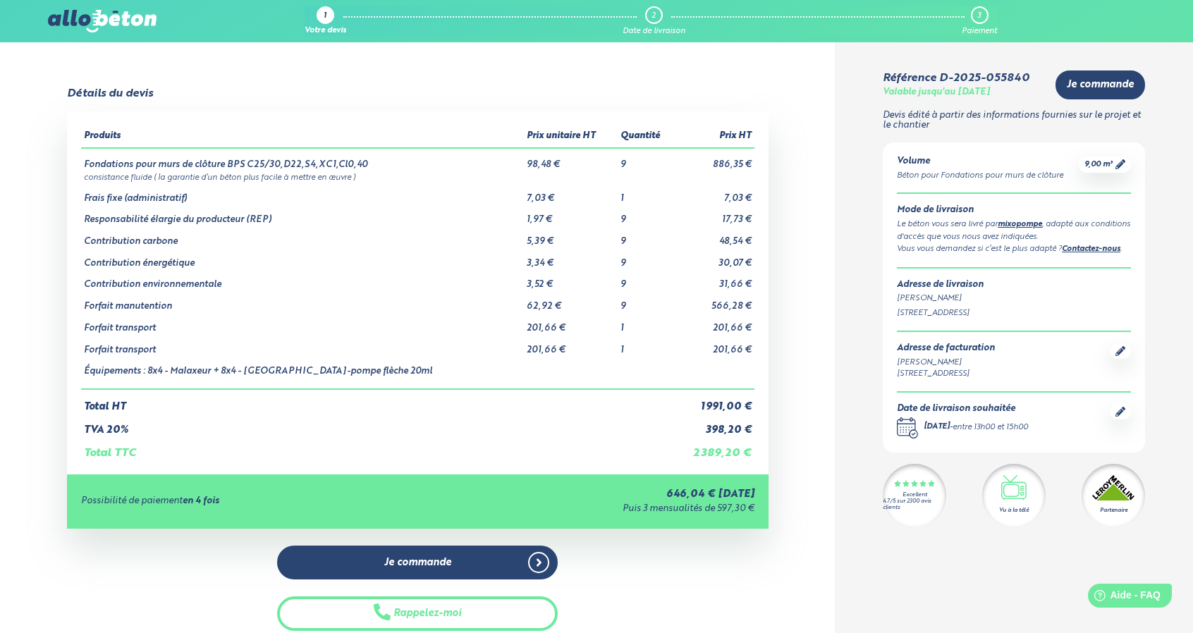
click at [97, 18] on img at bounding box center [102, 21] width 109 height 23
click at [1117, 164] on icon at bounding box center [1120, 164] width 10 height 10
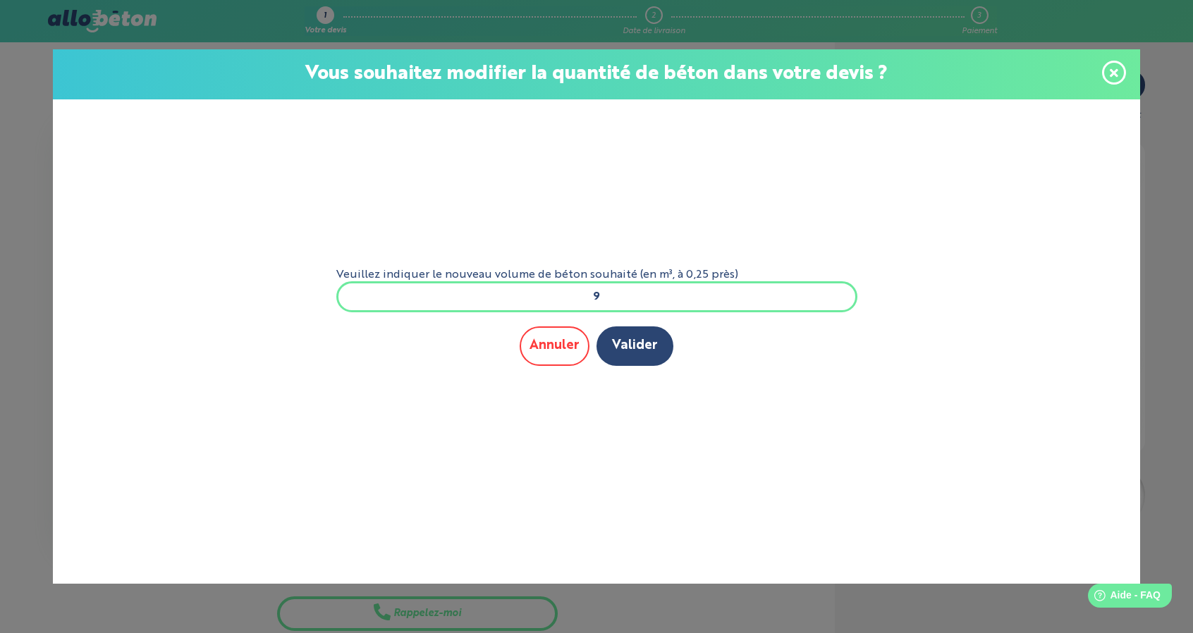
click at [550, 349] on button "Annuler" at bounding box center [554, 345] width 70 height 39
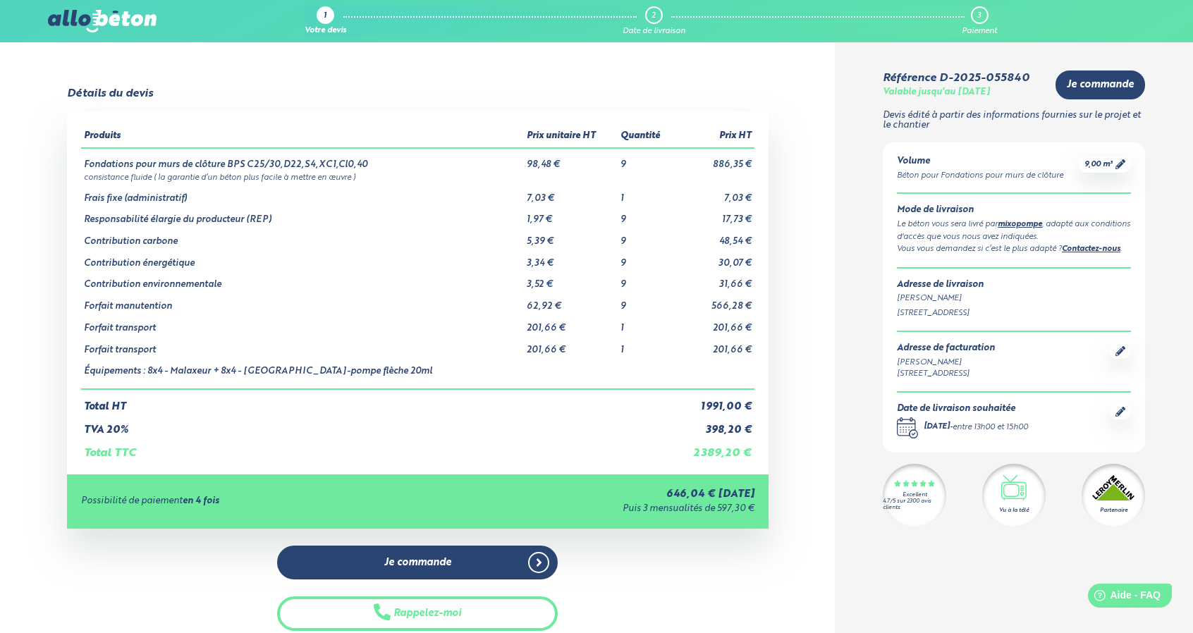
click at [91, 11] on img at bounding box center [102, 21] width 109 height 23
click at [67, 29] on img at bounding box center [102, 21] width 109 height 23
click at [75, 11] on img at bounding box center [102, 21] width 109 height 23
click at [1111, 168] on span "9,00 m³" at bounding box center [1098, 164] width 28 height 11
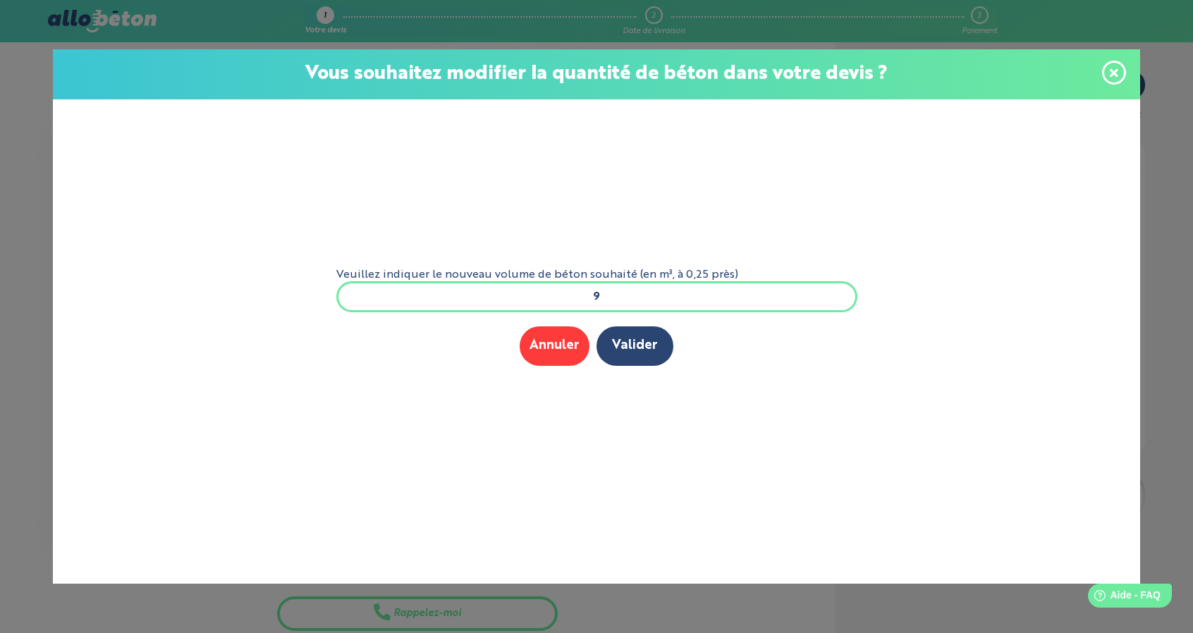
click at [601, 290] on input "9" at bounding box center [596, 296] width 521 height 31
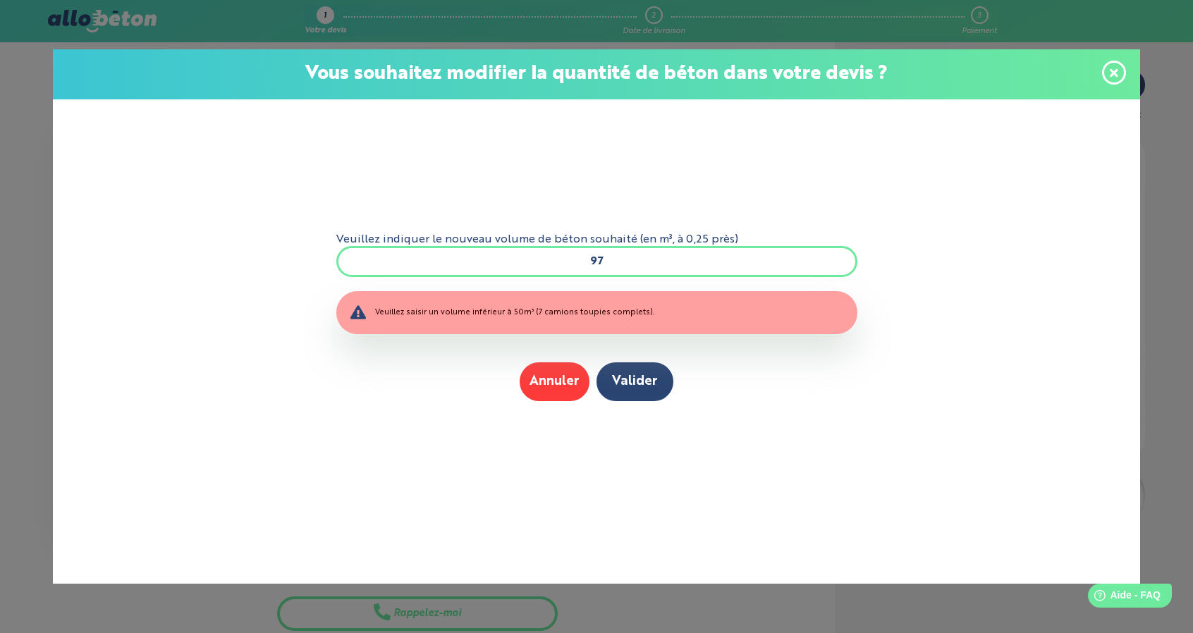
type input "9"
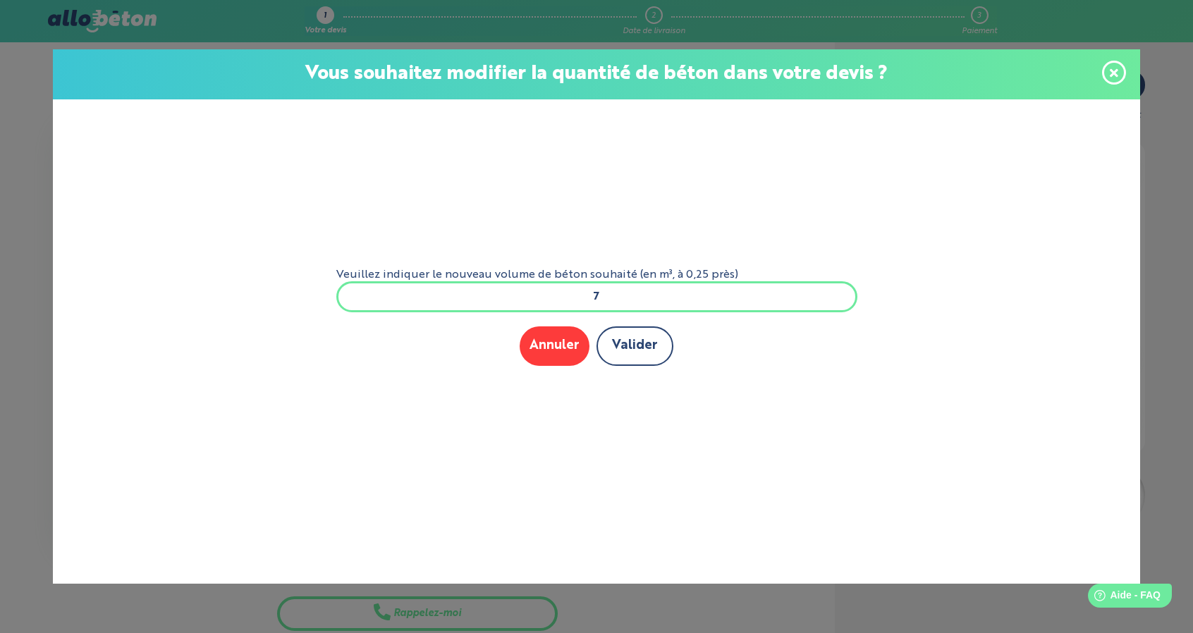
type input "7"
click at [634, 335] on button "Valider" at bounding box center [634, 345] width 77 height 39
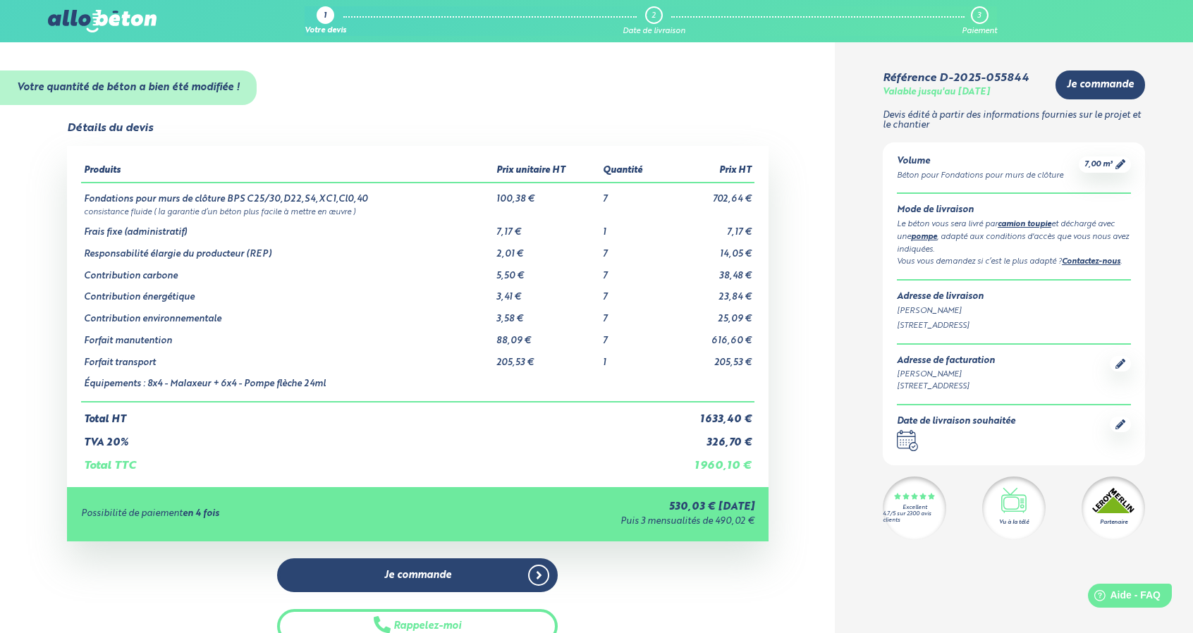
click at [1117, 422] on icon at bounding box center [1120, 424] width 10 height 10
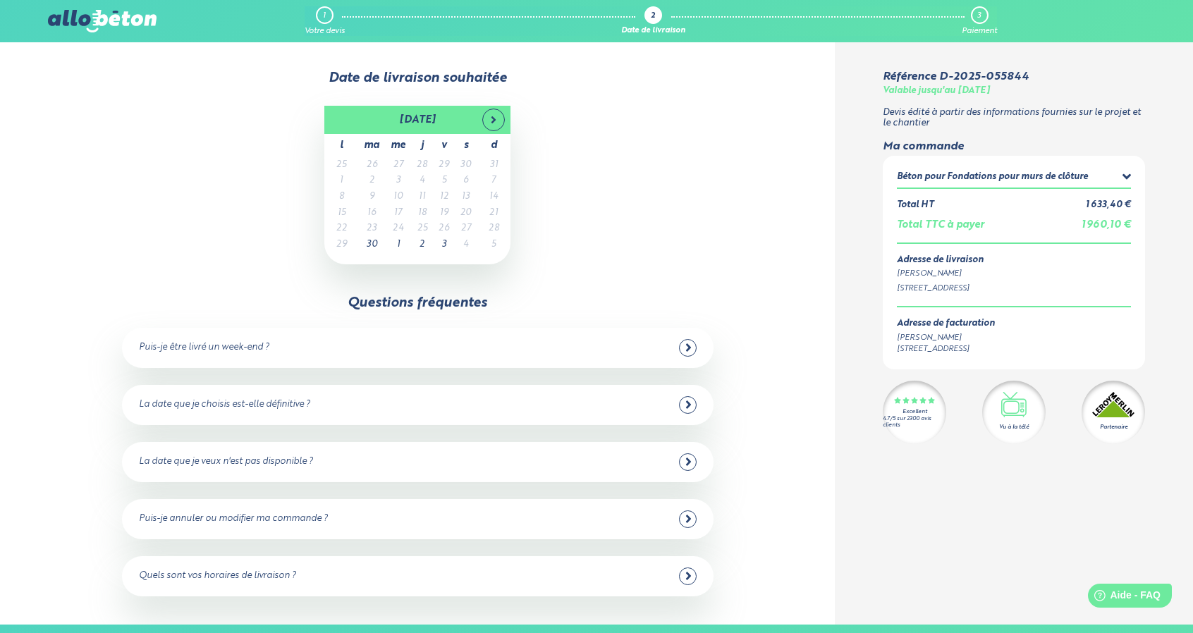
click at [426, 243] on td "2" at bounding box center [422, 245] width 22 height 16
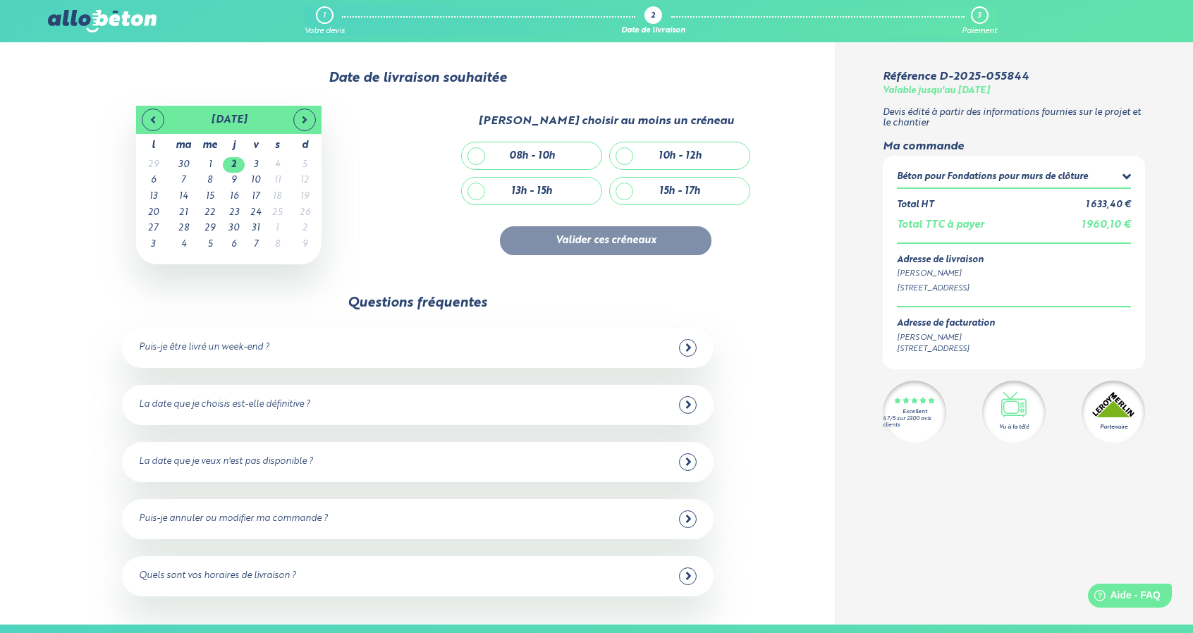
click at [569, 193] on div "13h - 15h" at bounding box center [532, 191] width 140 height 27
checkbox input "true"
click at [647, 189] on div "15h - 17h" at bounding box center [680, 191] width 140 height 27
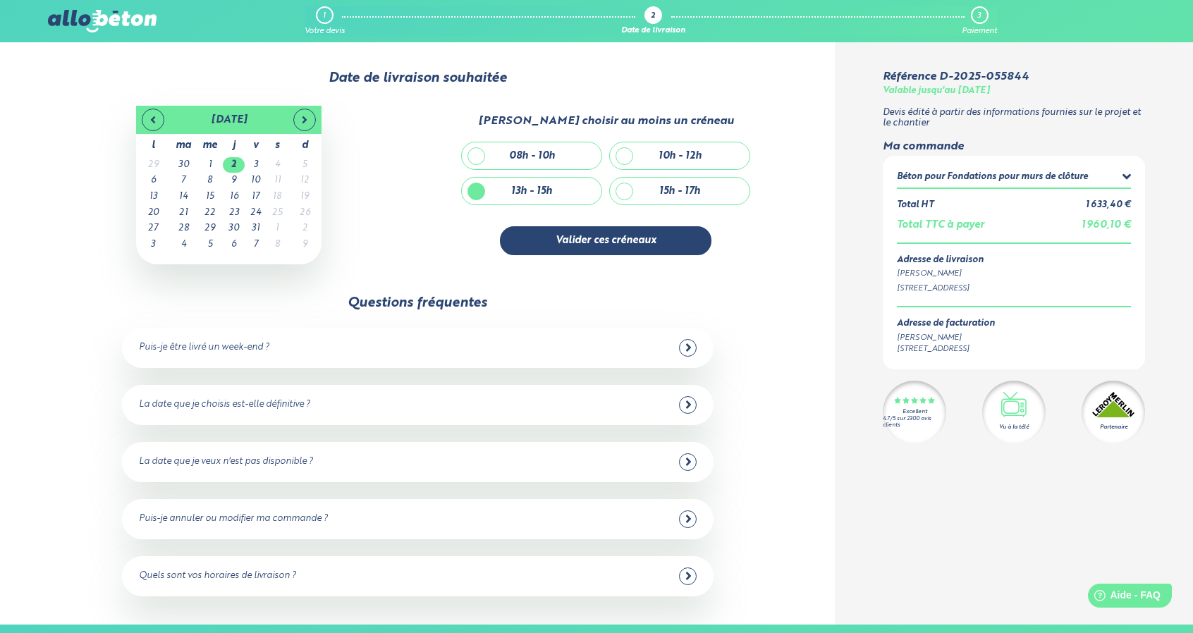
checkbox input "true"
click at [477, 185] on div "13h - 15h" at bounding box center [532, 191] width 140 height 27
click at [503, 185] on div "13h - 15h" at bounding box center [532, 191] width 140 height 27
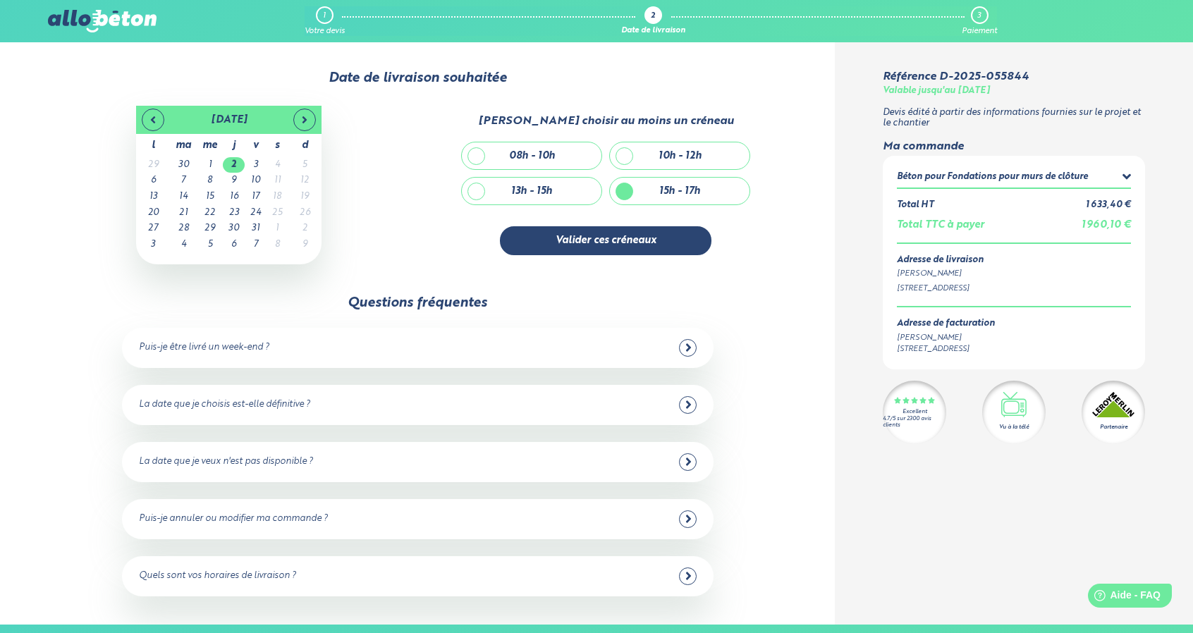
checkbox input "true"
click at [646, 195] on div "15h - 17h" at bounding box center [680, 191] width 140 height 27
checkbox input "false"
click at [616, 238] on button "Valider ces créneaux" at bounding box center [605, 240] width 211 height 29
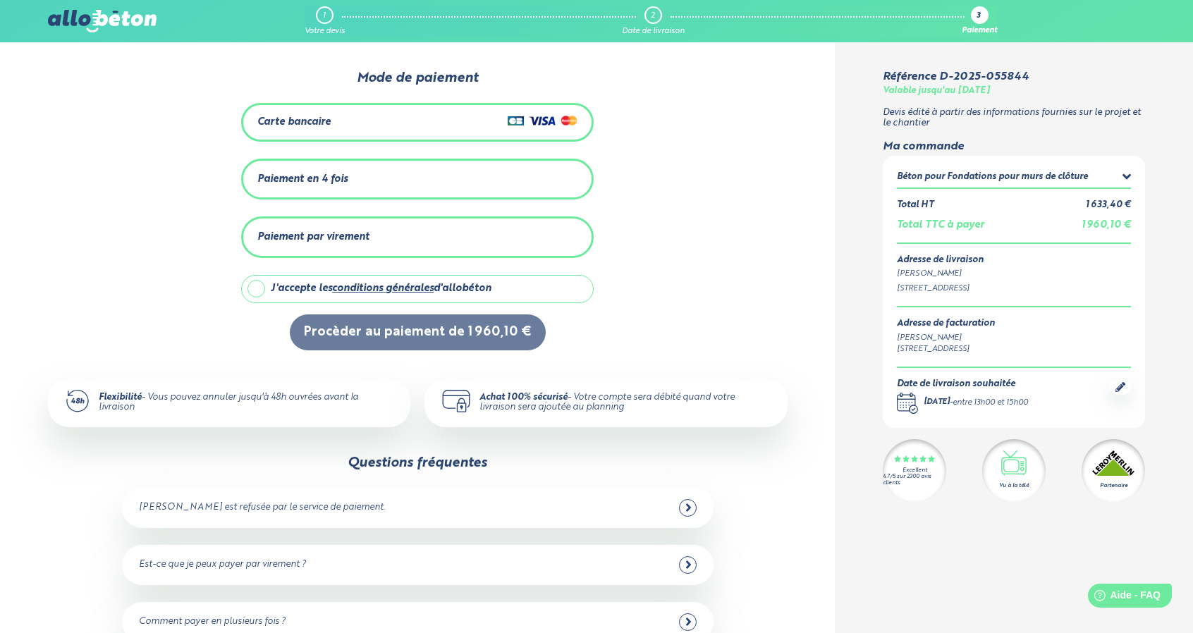
click at [260, 285] on label "J'accepte les conditions générales d'allobéton" at bounding box center [417, 289] width 352 height 28
checkbox input "true"
click at [314, 124] on div "Carte bancaire" at bounding box center [293, 122] width 73 height 12
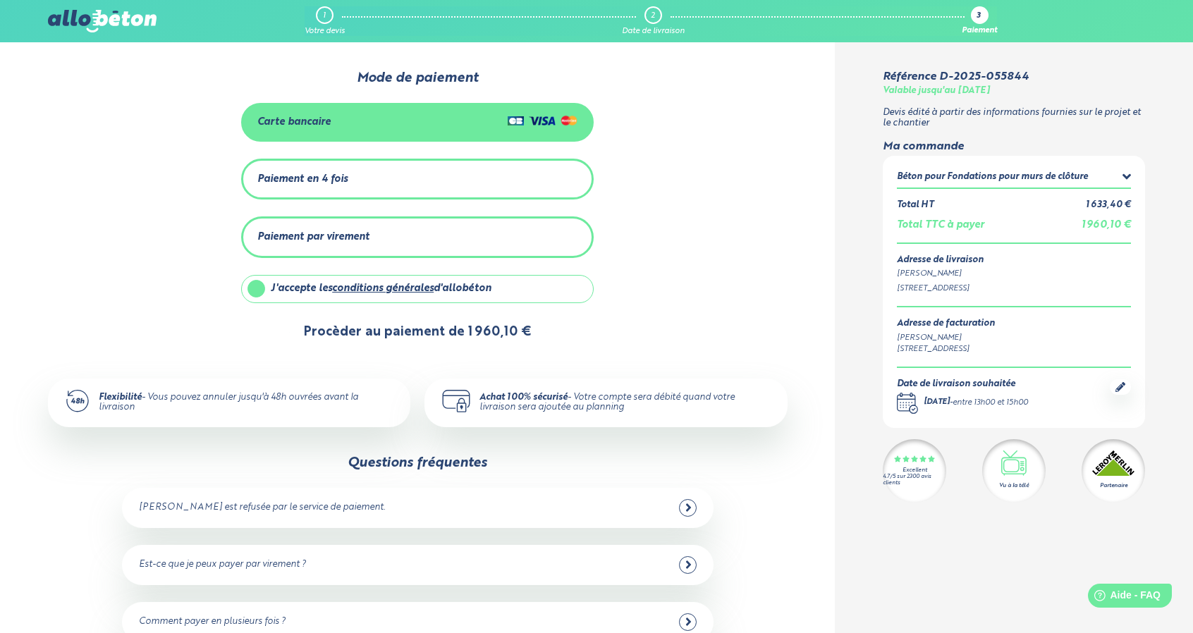
click at [391, 340] on button "Procèder au paiement de 1 960,10 €" at bounding box center [418, 332] width 256 height 36
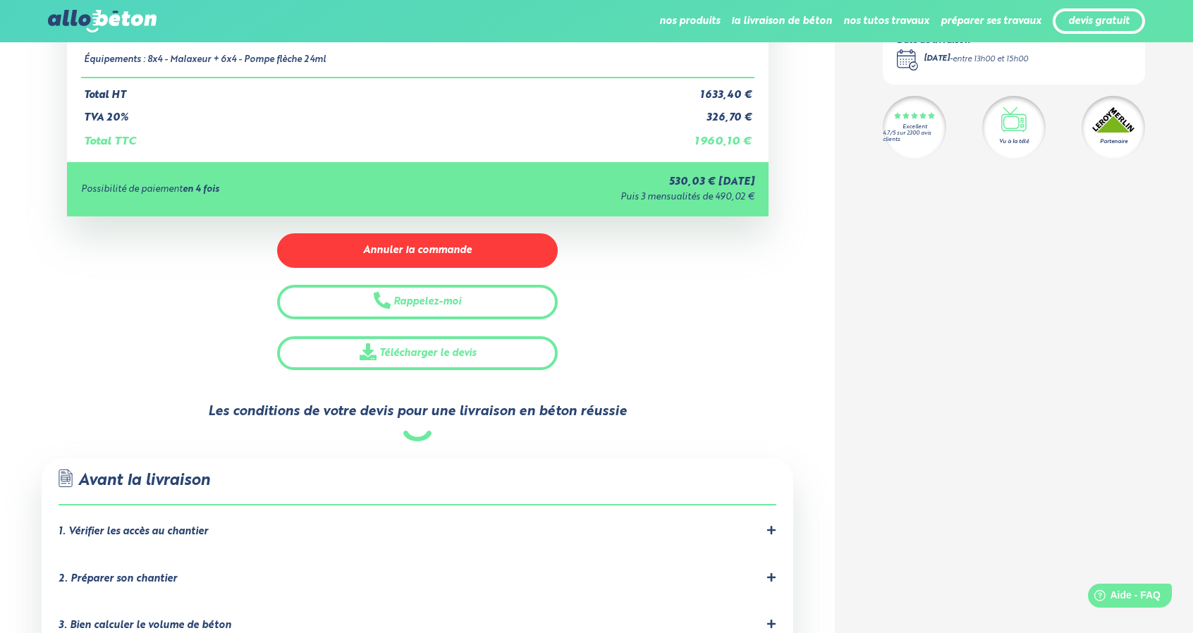
scroll to position [211, 0]
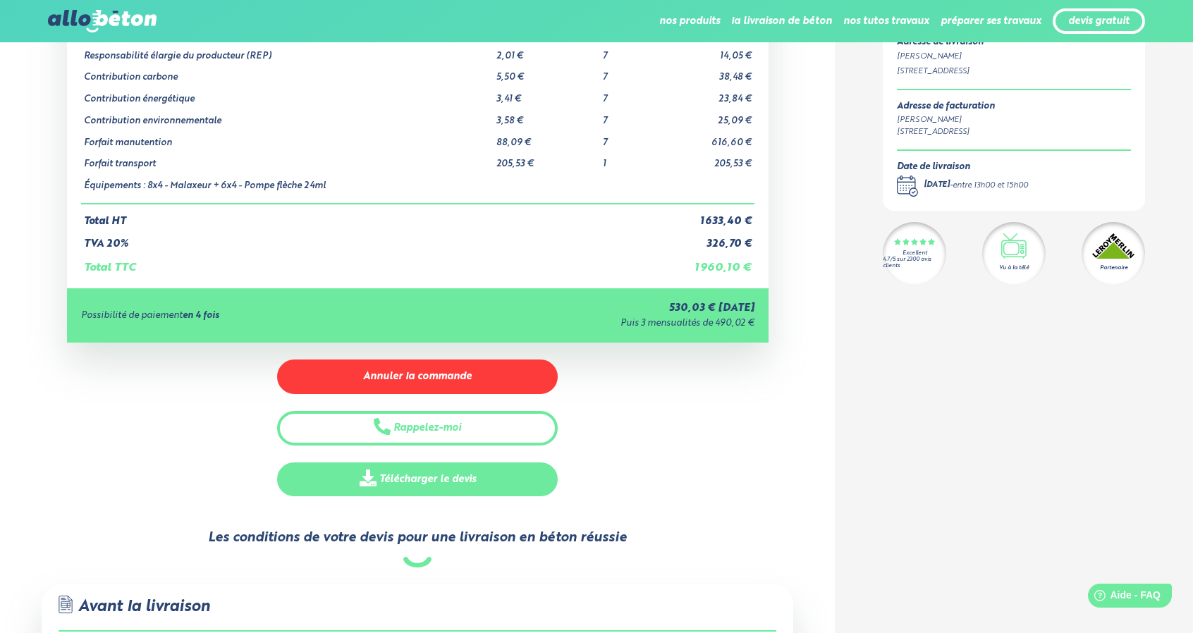
click at [497, 467] on link "Télécharger le devis" at bounding box center [417, 479] width 281 height 35
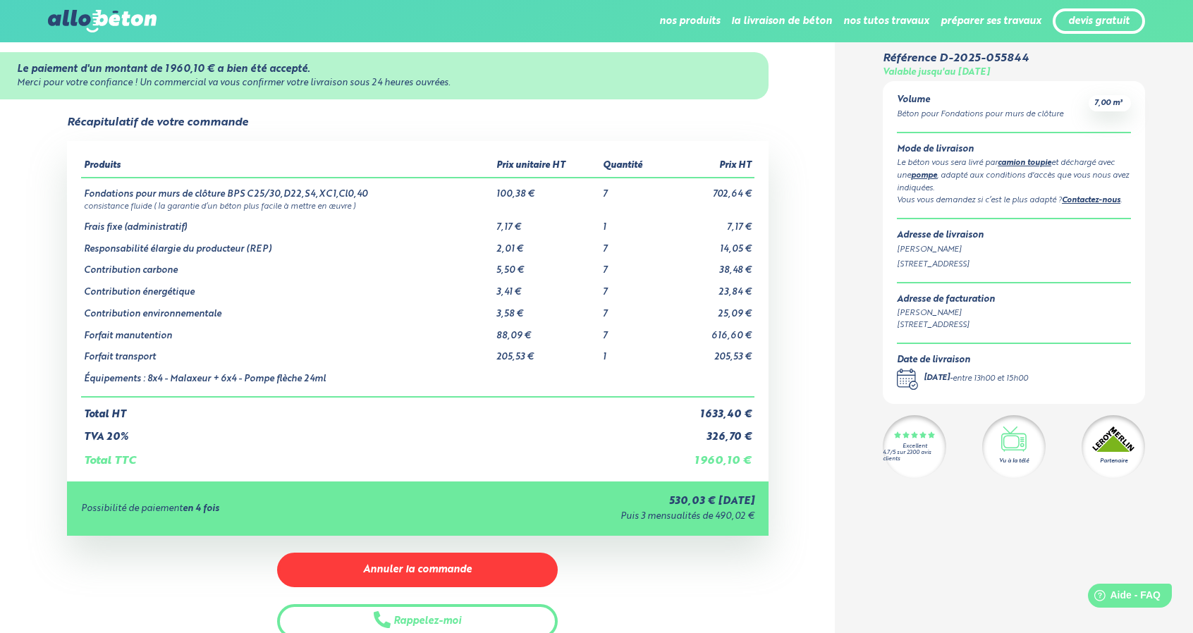
scroll to position [0, 0]
